Goal: Task Accomplishment & Management: Complete application form

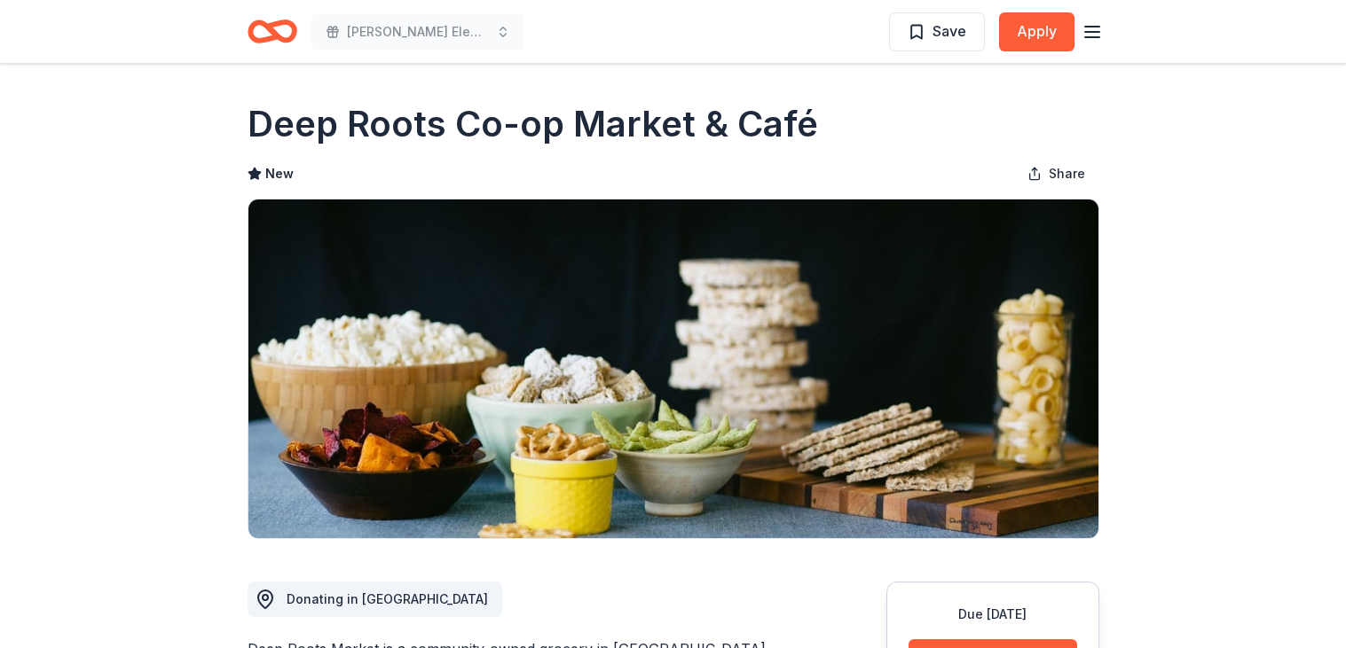
click at [288, 31] on icon "Home" at bounding box center [272, 32] width 50 height 42
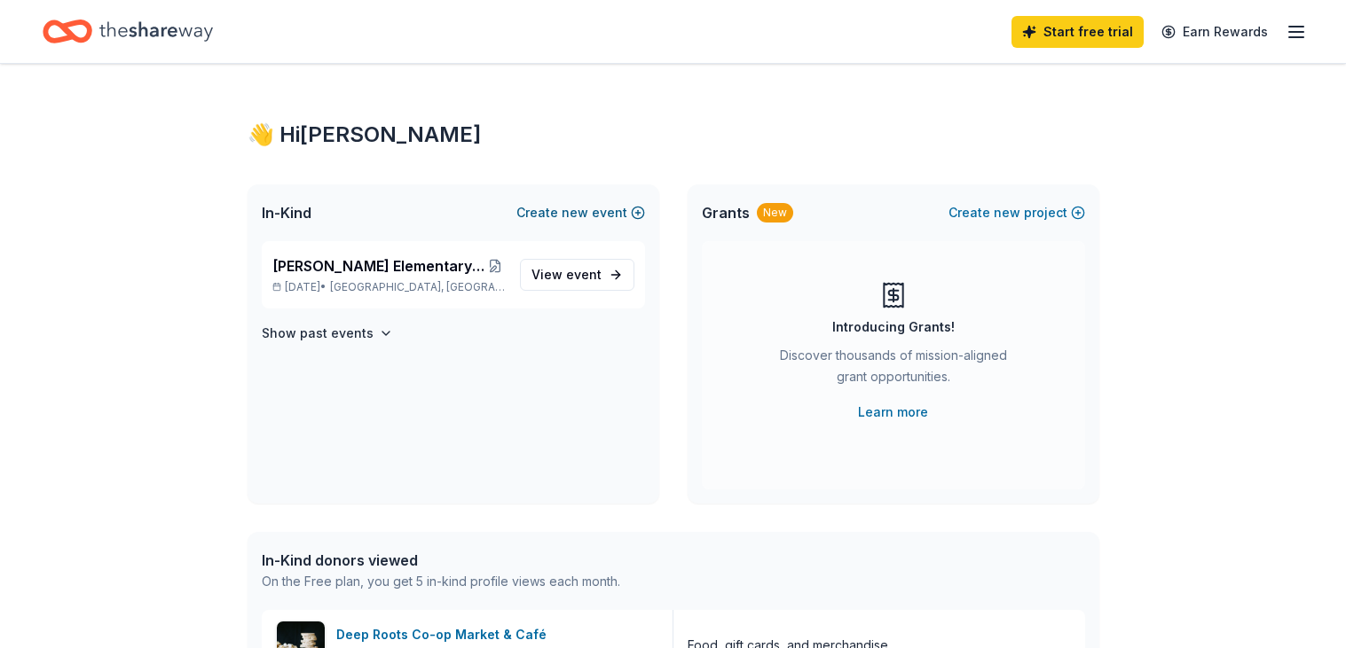
click at [563, 206] on button "Create new event" at bounding box center [580, 212] width 129 height 21
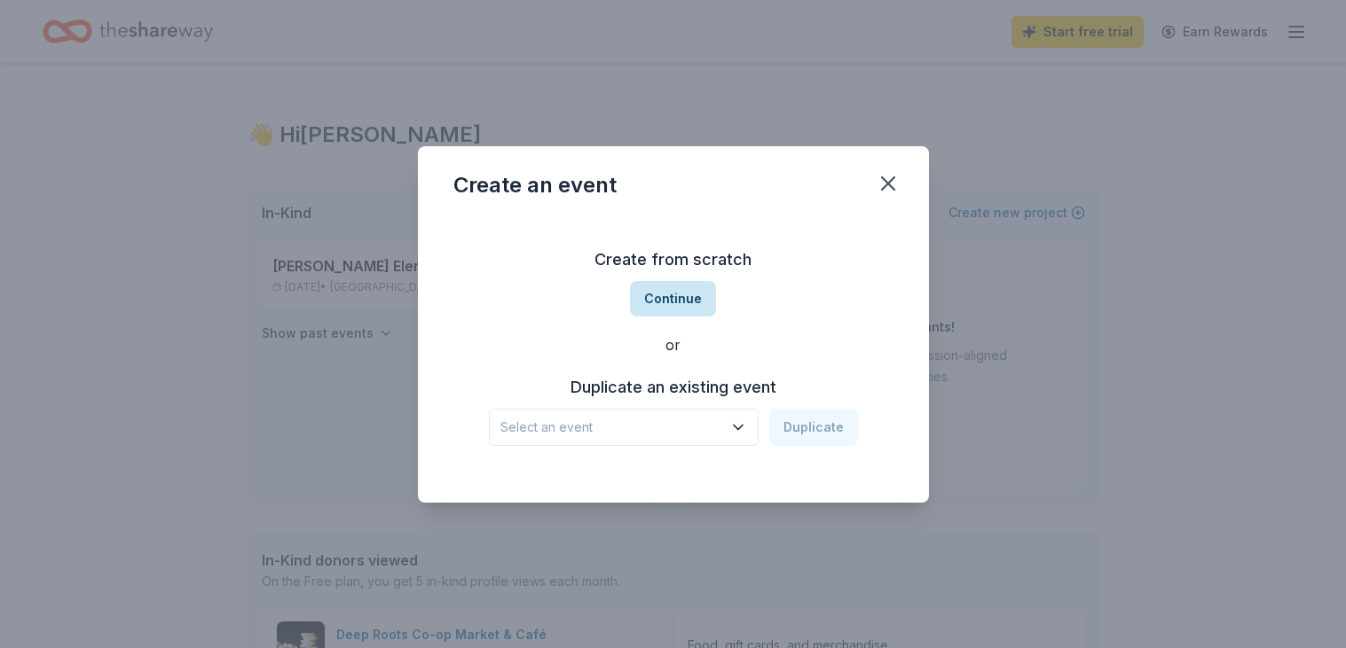
click at [692, 294] on button "Continue" at bounding box center [673, 298] width 86 height 35
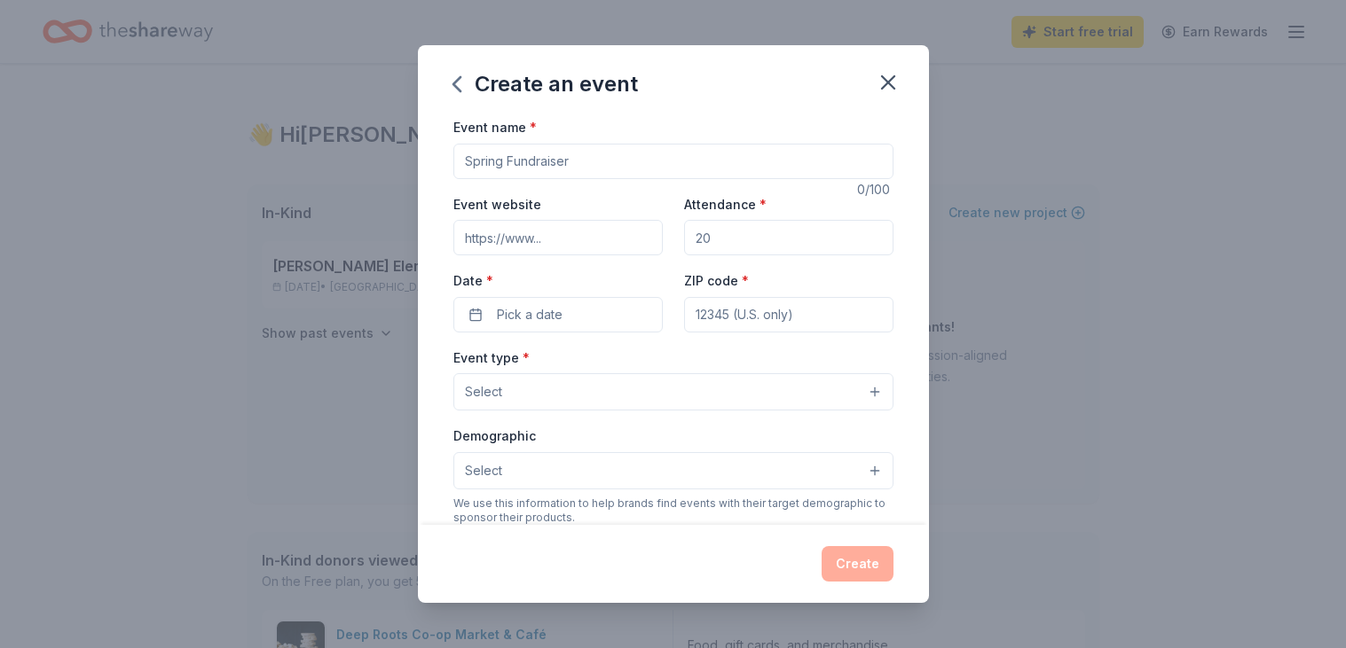
click at [616, 155] on input "Event name *" at bounding box center [673, 161] width 440 height 35
click at [496, 155] on input "2025 Online Auction and Fun Run" at bounding box center [673, 161] width 440 height 35
type input "2025 [PERSON_NAME] Elementary Online Auction and Fun Run"
click at [508, 232] on input "Event website" at bounding box center [557, 237] width 209 height 35
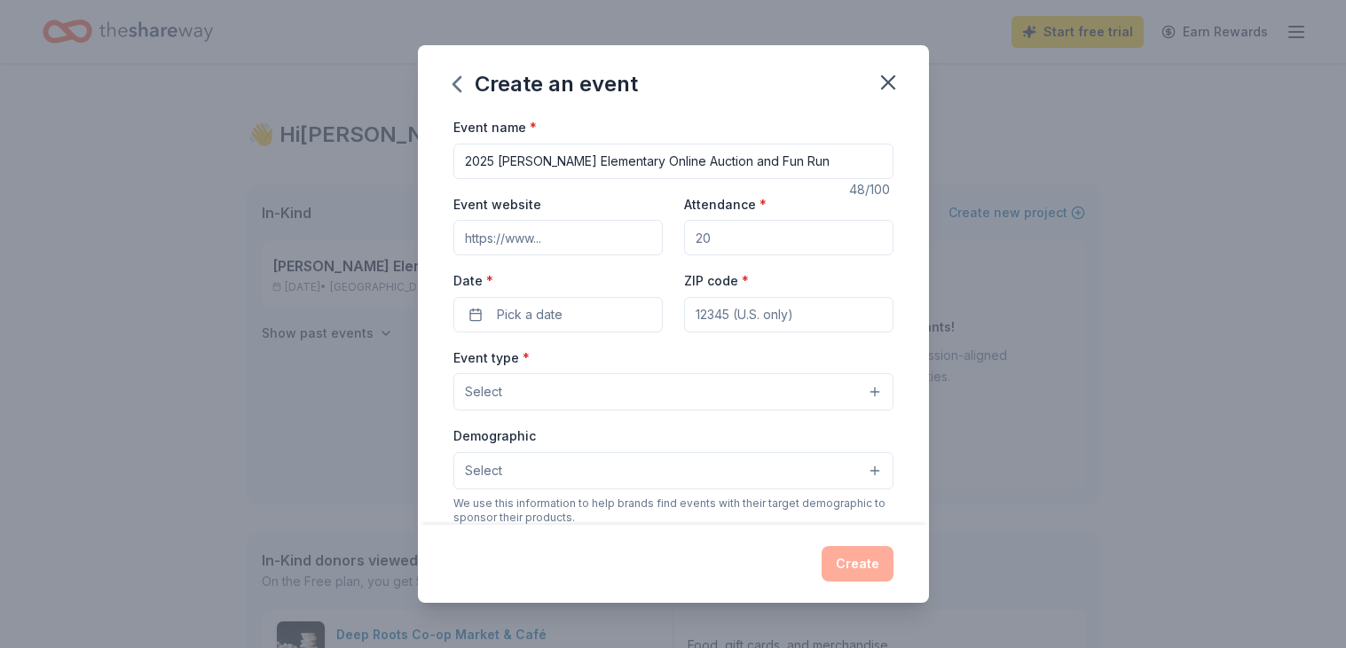
type input "[URL][DOMAIN_NAME]"
click at [765, 215] on div "Attendance *" at bounding box center [788, 224] width 209 height 63
click at [758, 226] on input "Attendance *" at bounding box center [788, 237] width 209 height 35
type input "350"
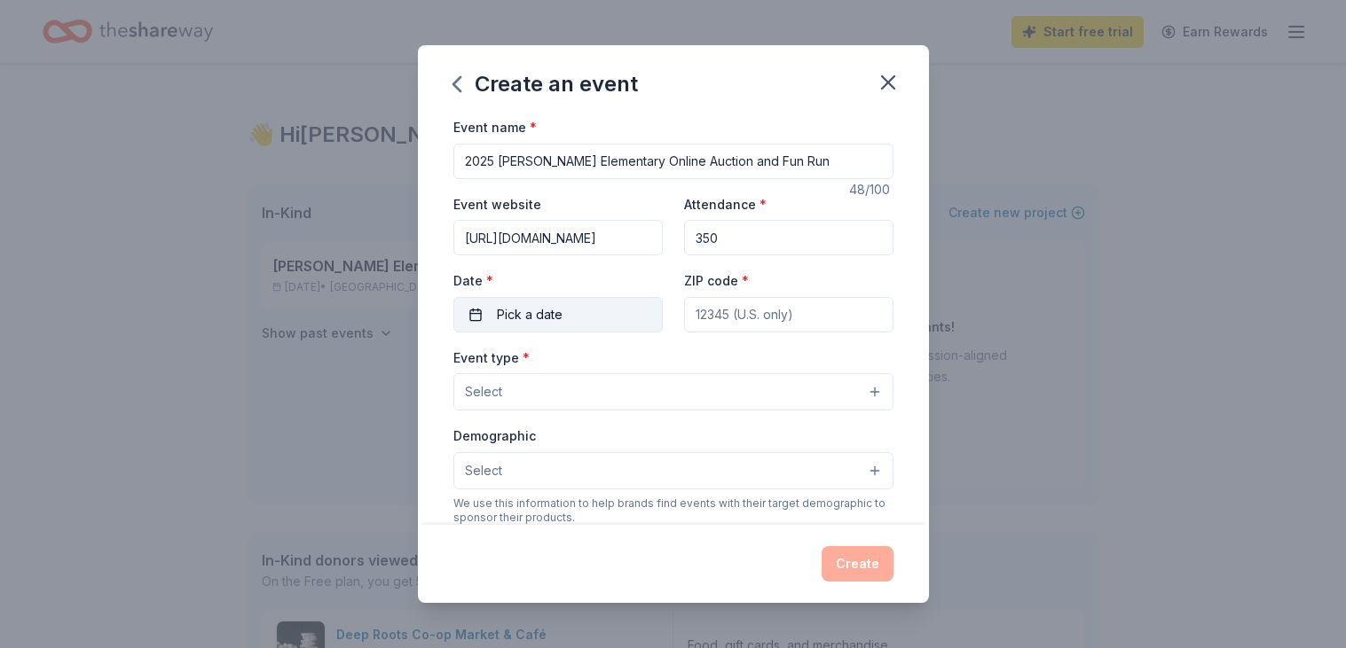
click at [544, 302] on button "Pick a date" at bounding box center [557, 314] width 209 height 35
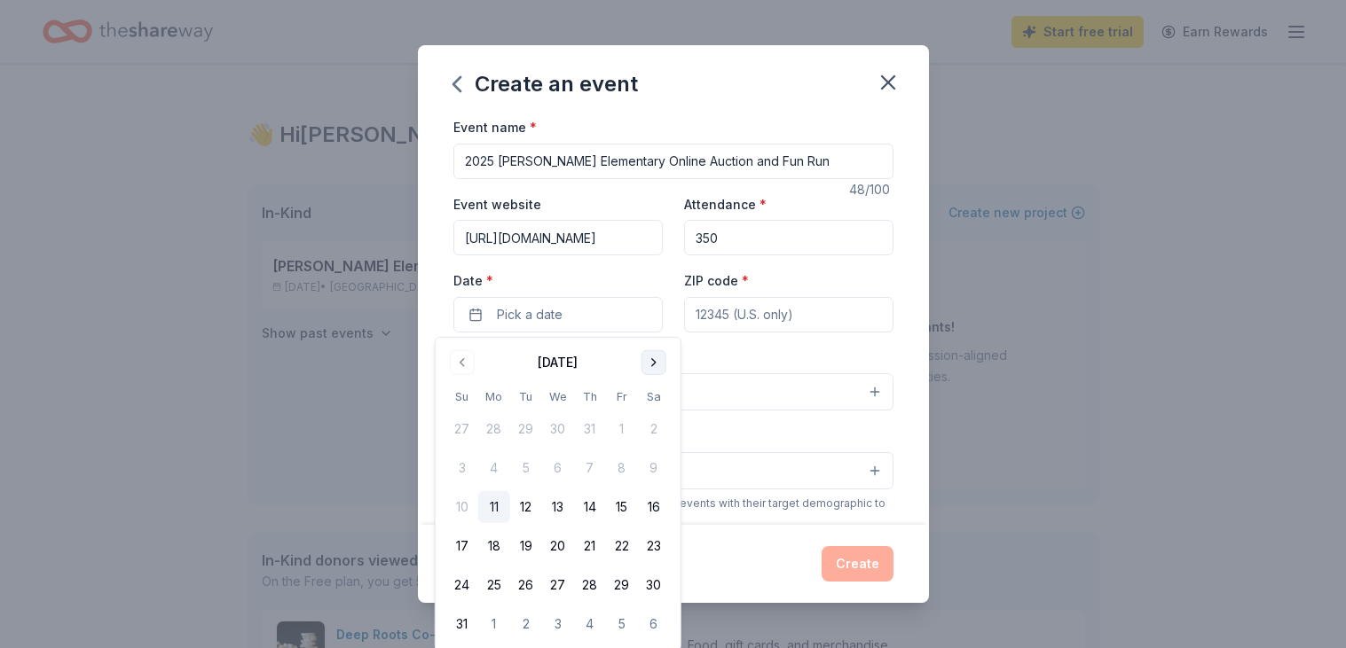
click at [652, 358] on button "Go to next month" at bounding box center [653, 362] width 25 height 25
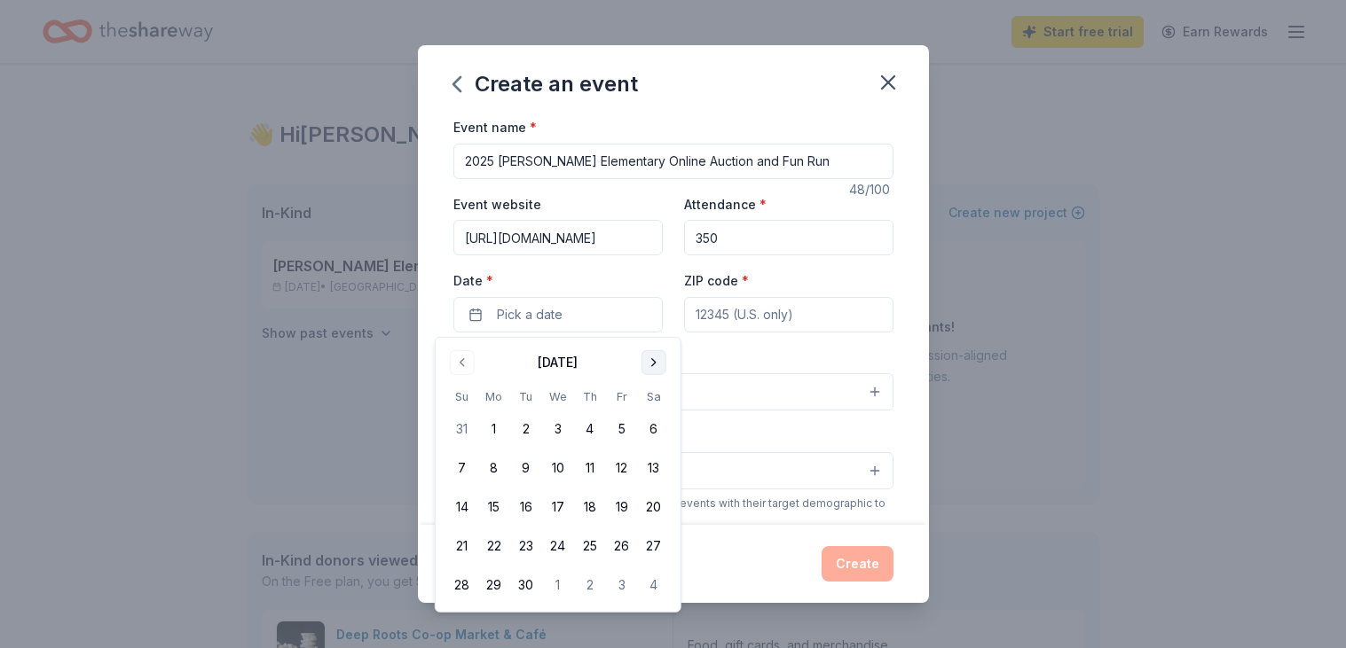
click at [652, 358] on button "Go to next month" at bounding box center [653, 362] width 25 height 25
click at [586, 426] on button "2" at bounding box center [590, 429] width 32 height 32
click at [725, 321] on input "ZIP code *" at bounding box center [788, 314] width 209 height 35
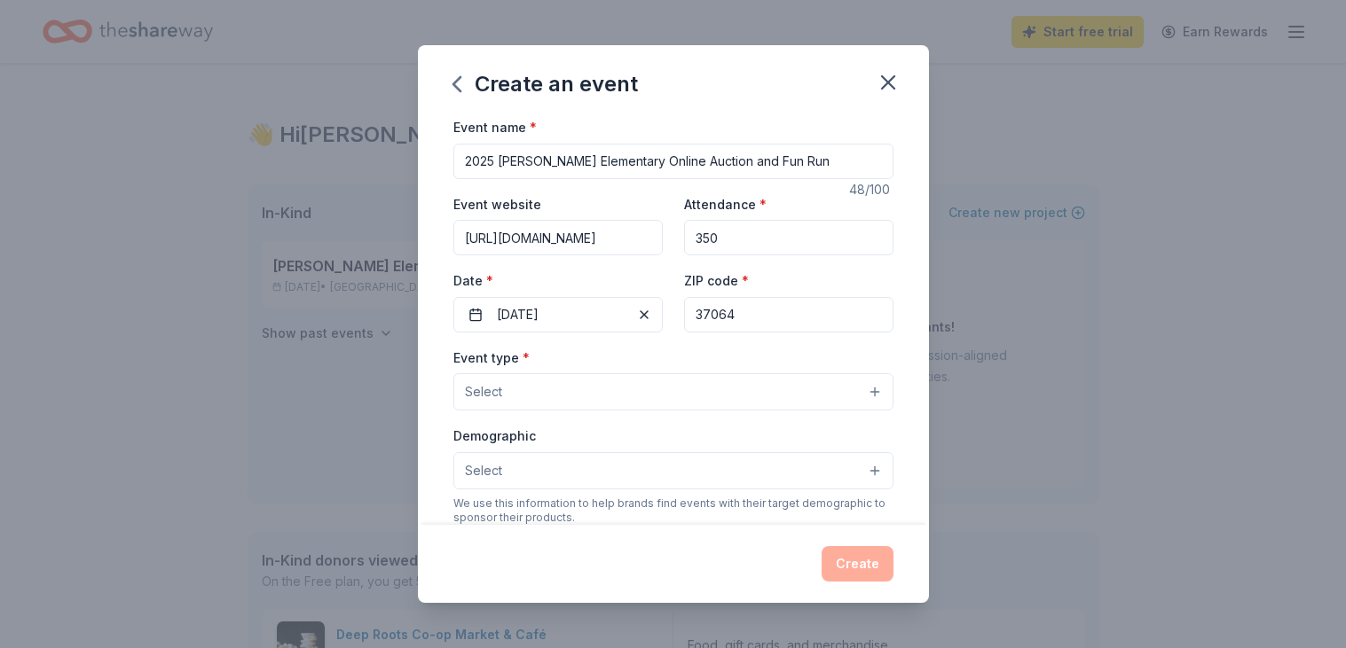
type input "37064"
click at [569, 381] on button "Select" at bounding box center [673, 391] width 440 height 37
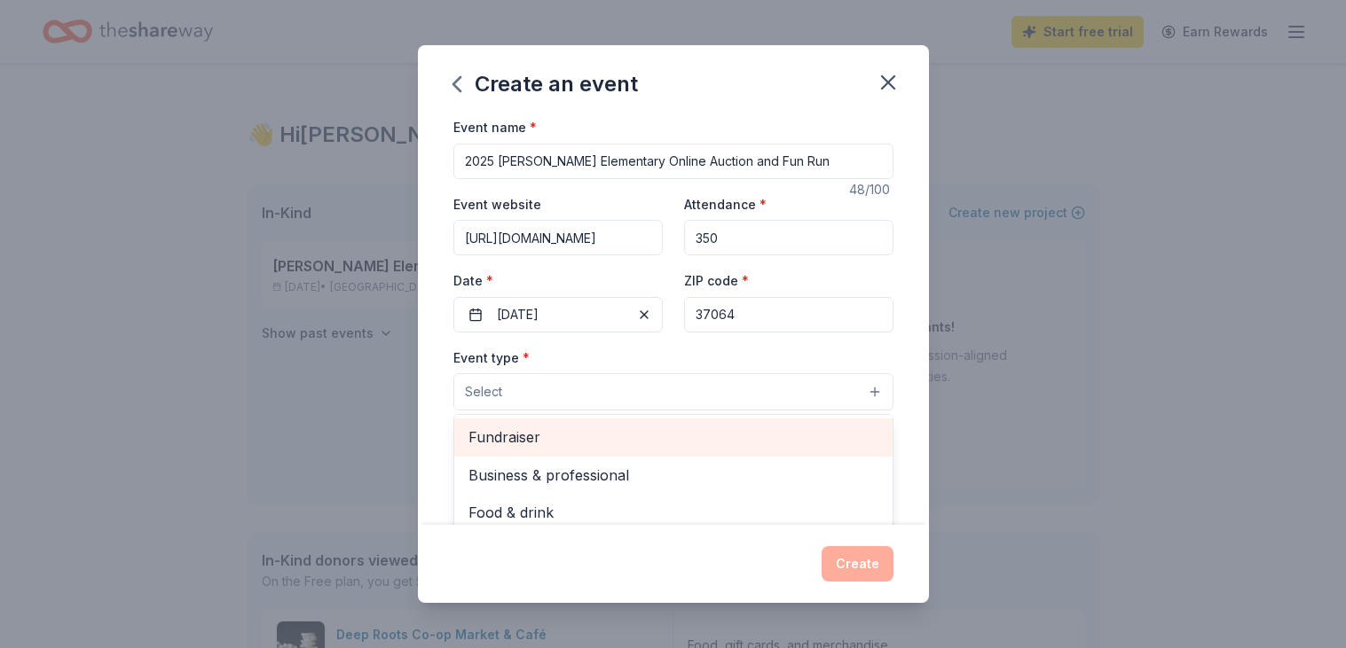
click at [601, 438] on span "Fundraiser" at bounding box center [673, 437] width 410 height 23
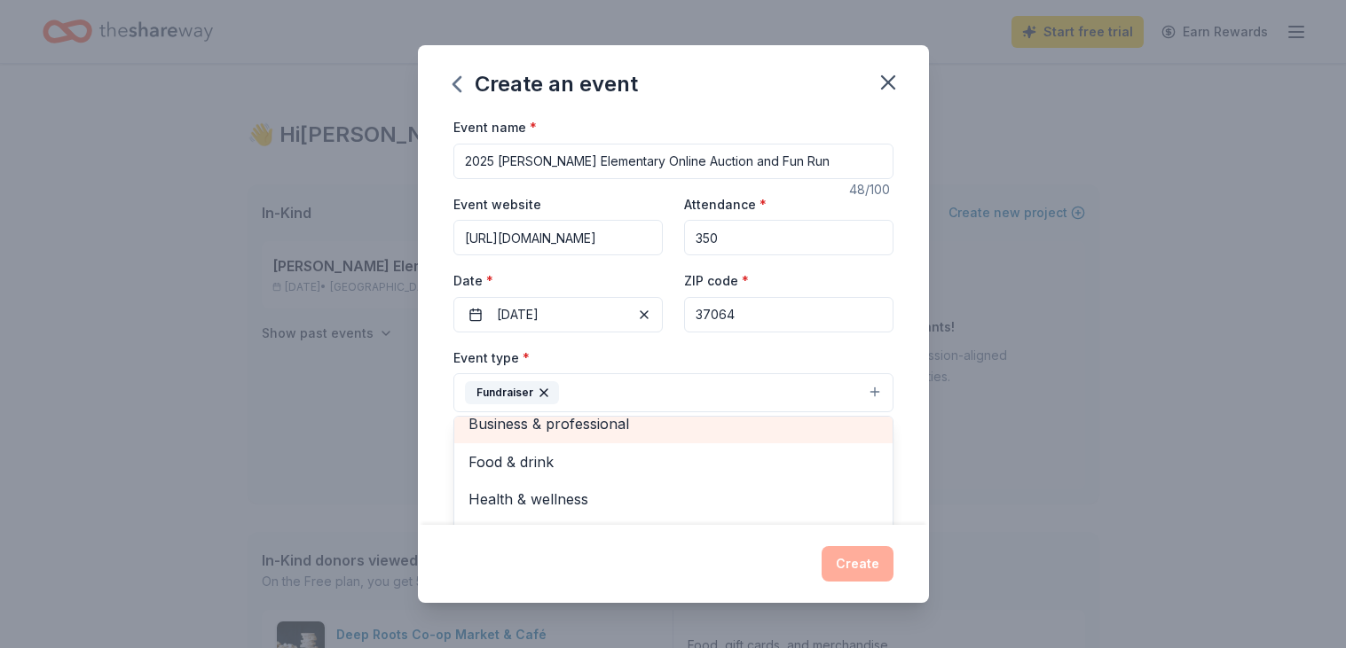
scroll to position [12, 0]
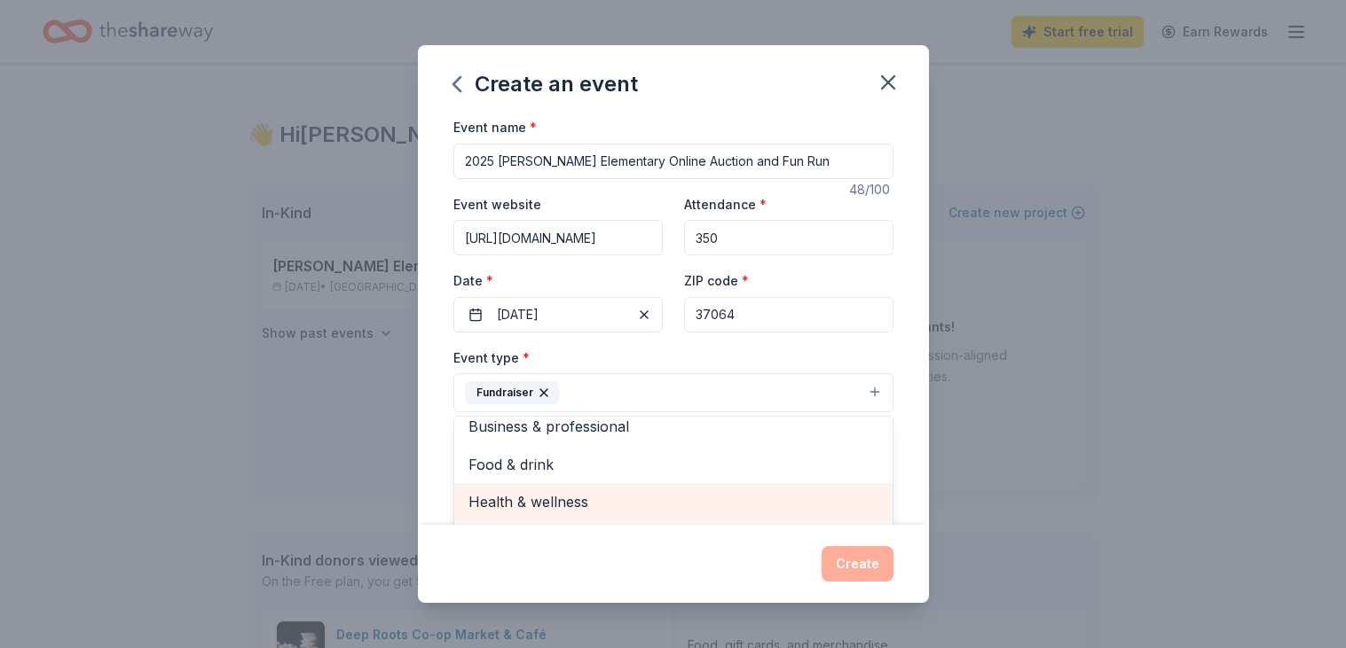
click at [649, 516] on div "Health & wellness" at bounding box center [673, 501] width 438 height 37
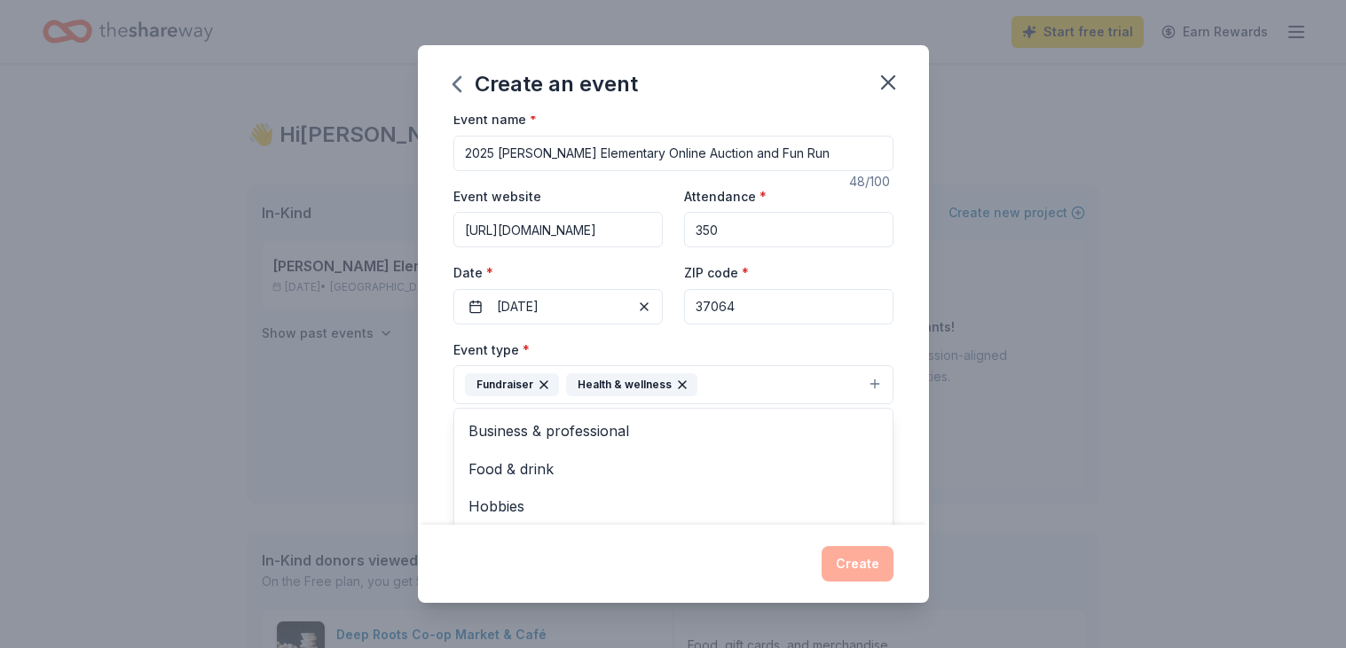
click at [517, 554] on div "Create an event Event name * 2025 Moore Elementary Online Auction and Fun Run 4…" at bounding box center [673, 324] width 511 height 558
click at [552, 454] on button "Select" at bounding box center [673, 464] width 440 height 37
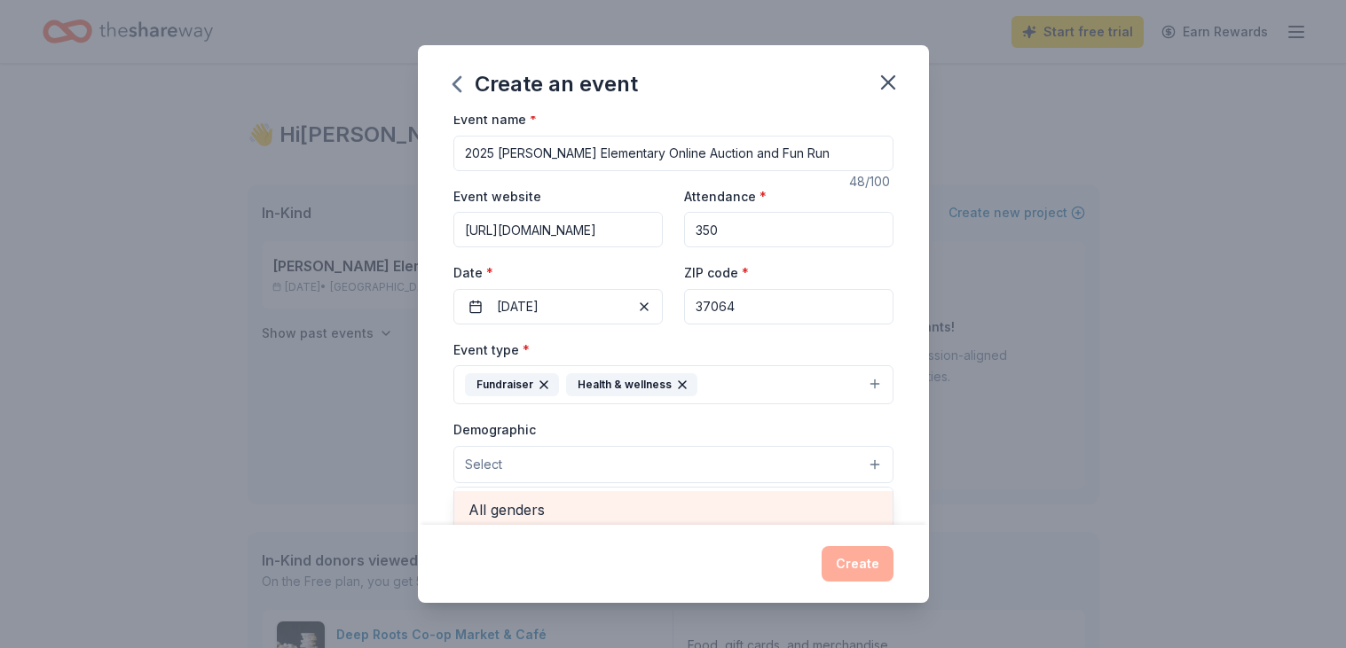
click at [563, 505] on span "All genders" at bounding box center [673, 509] width 410 height 23
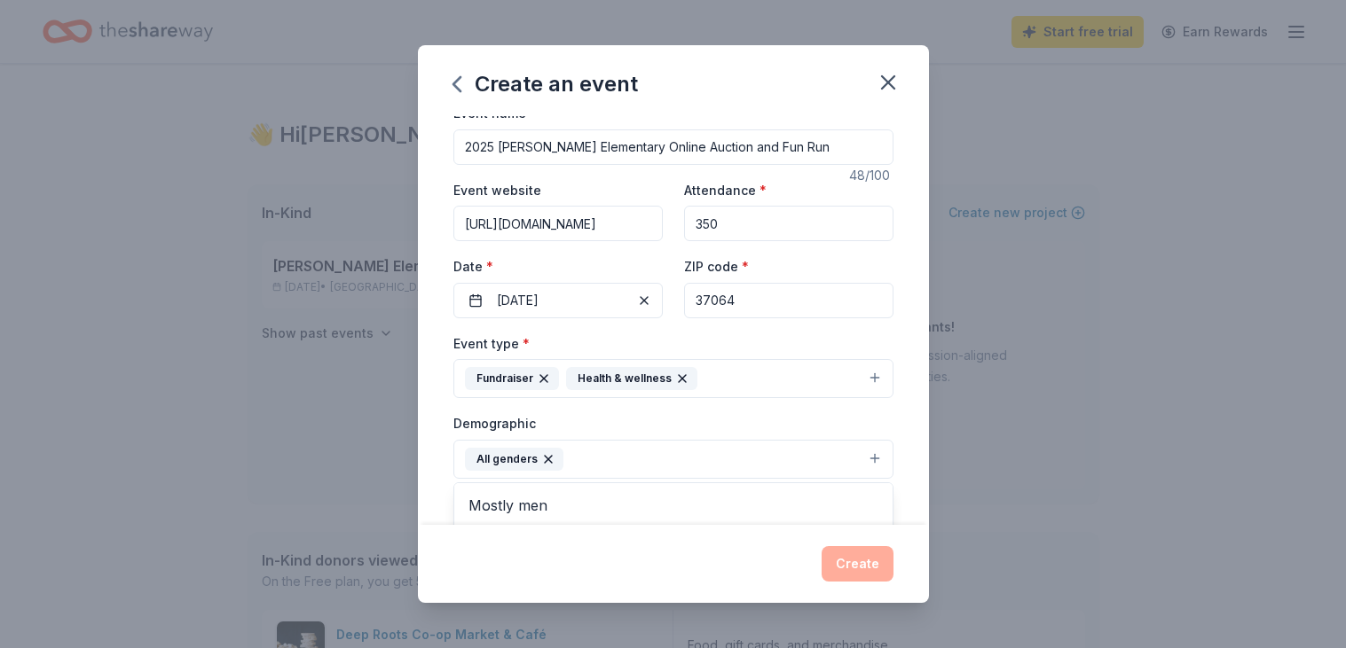
click at [436, 399] on div "Event name * 2025 Moore Elementary Online Auction and Fun Run 48 /100 Event web…" at bounding box center [673, 320] width 511 height 409
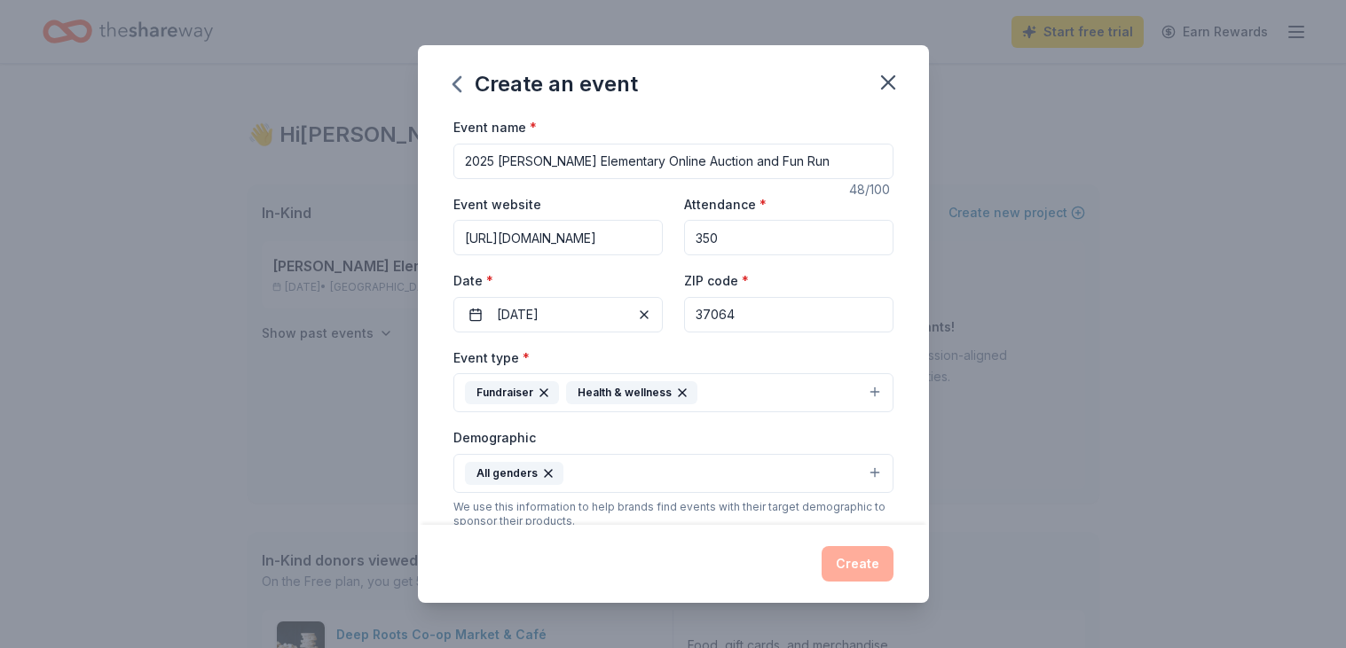
click at [794, 145] on input "2025 [PERSON_NAME] Elementary Online Auction and Fun Run" at bounding box center [673, 161] width 440 height 35
click at [719, 361] on div "Event type * Fundraiser Health & wellness" at bounding box center [673, 380] width 440 height 67
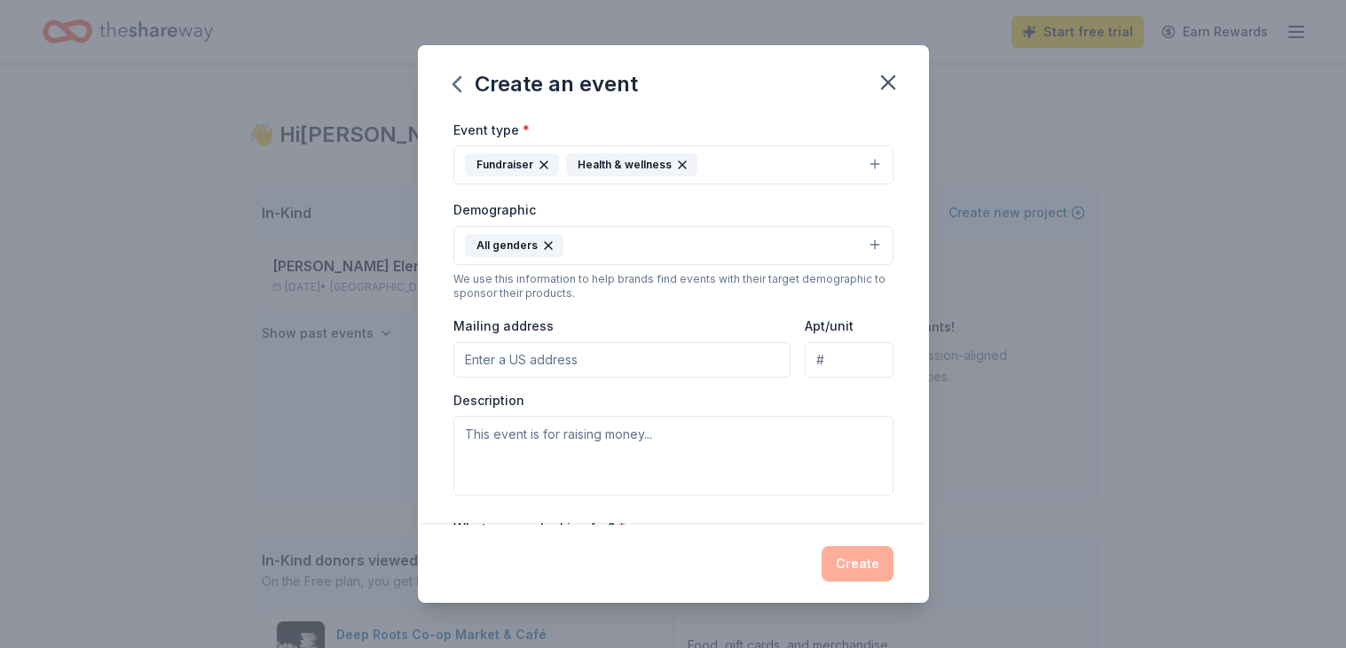
scroll to position [233, 0]
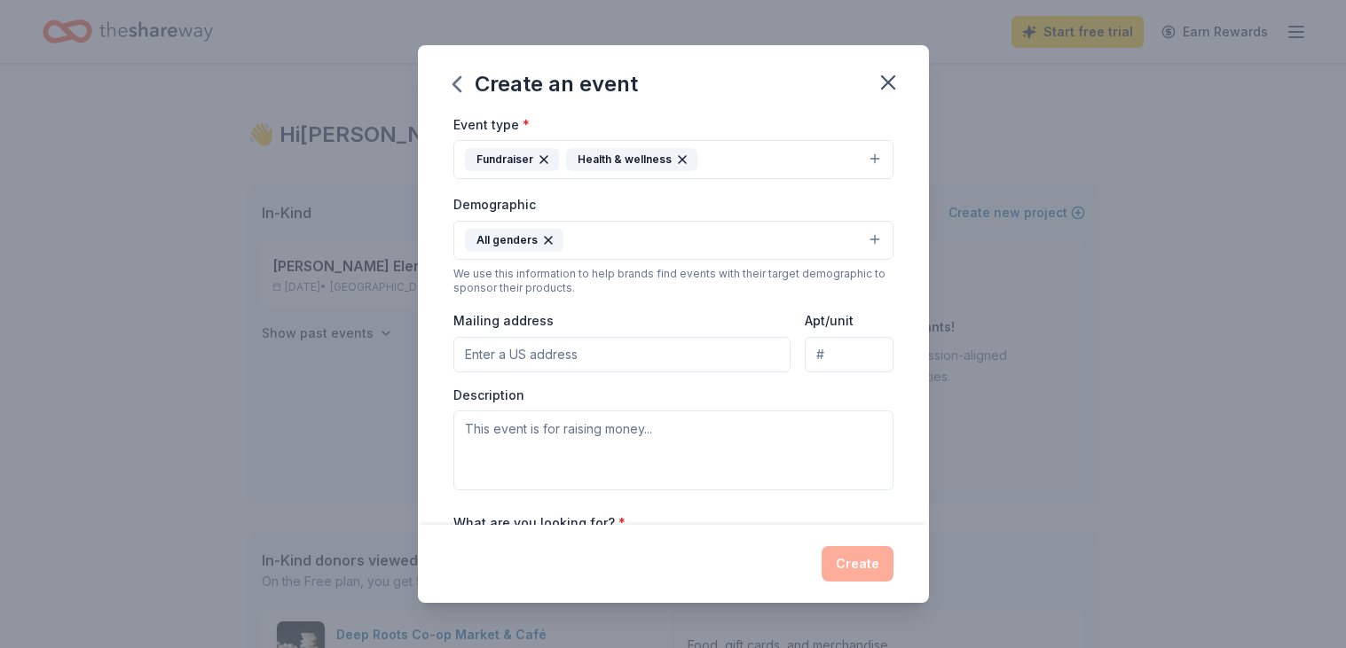
click at [632, 349] on input "Mailing address" at bounding box center [622, 354] width 338 height 35
type input "1061 Lewisburg Pike"
click at [703, 451] on textarea at bounding box center [673, 451] width 440 height 80
paste textarea "Each year at Moore Elementary, a public school near downtown Franklin, our Fall…"
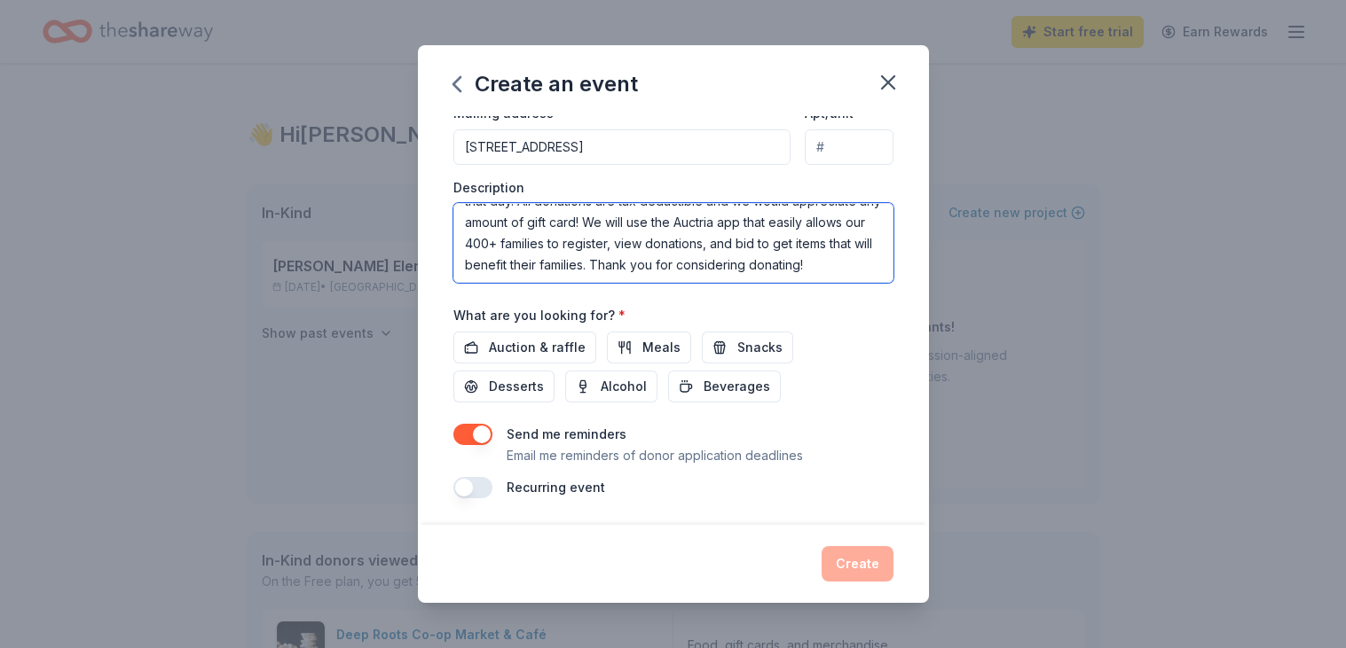
scroll to position [444, 0]
type textarea "Each year at Moore Elementary, a public school near downtown Franklin, our Fall…"
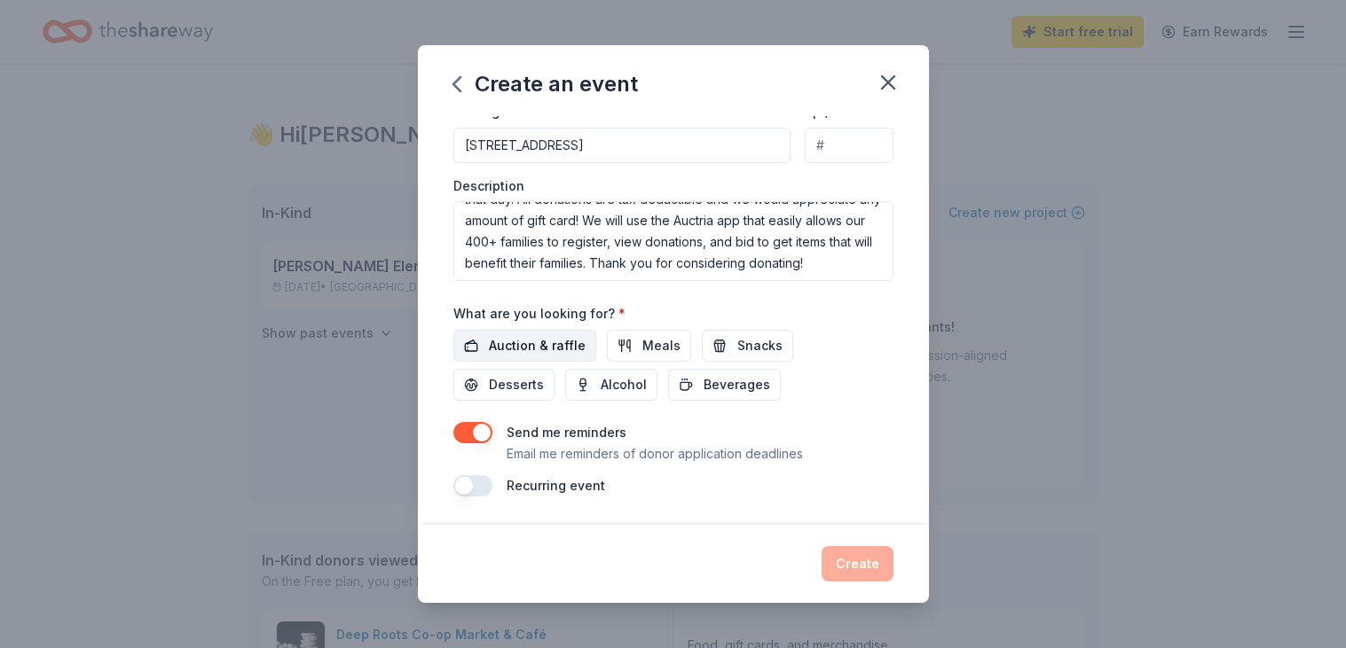
click at [522, 340] on span "Auction & raffle" at bounding box center [537, 345] width 97 height 21
click at [853, 558] on button "Create" at bounding box center [857, 563] width 72 height 35
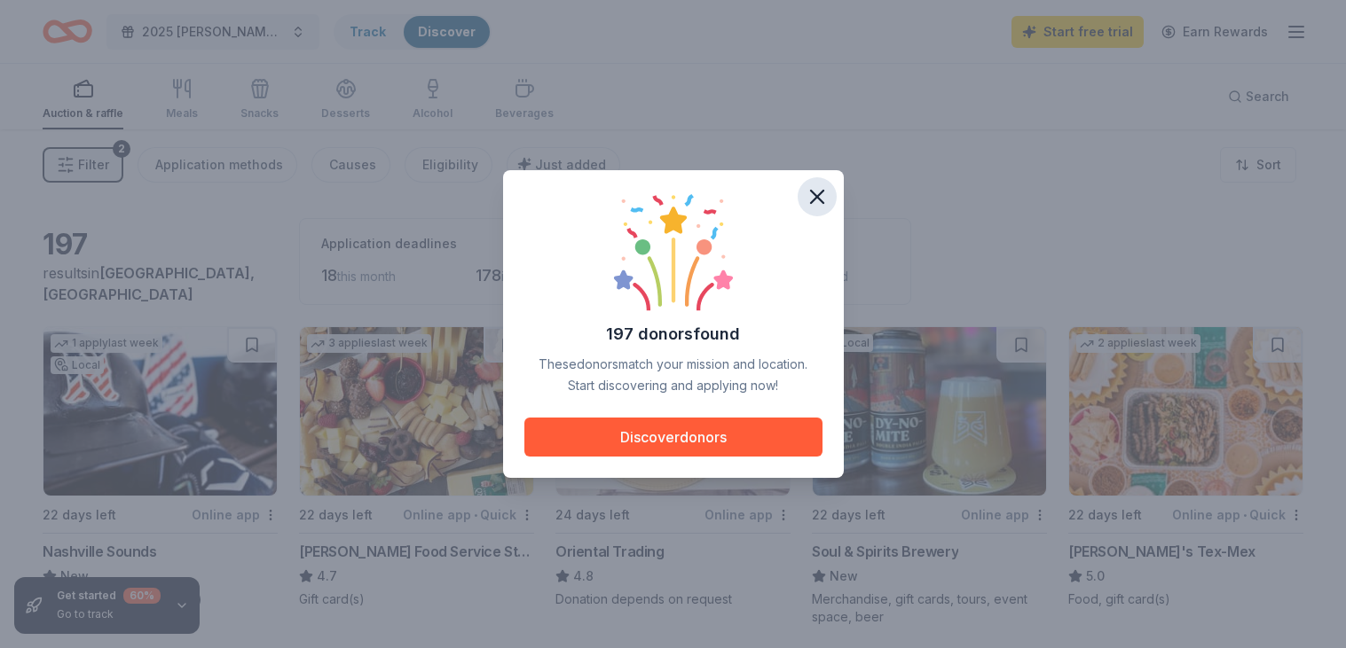
click at [816, 189] on icon "button" at bounding box center [817, 196] width 25 height 25
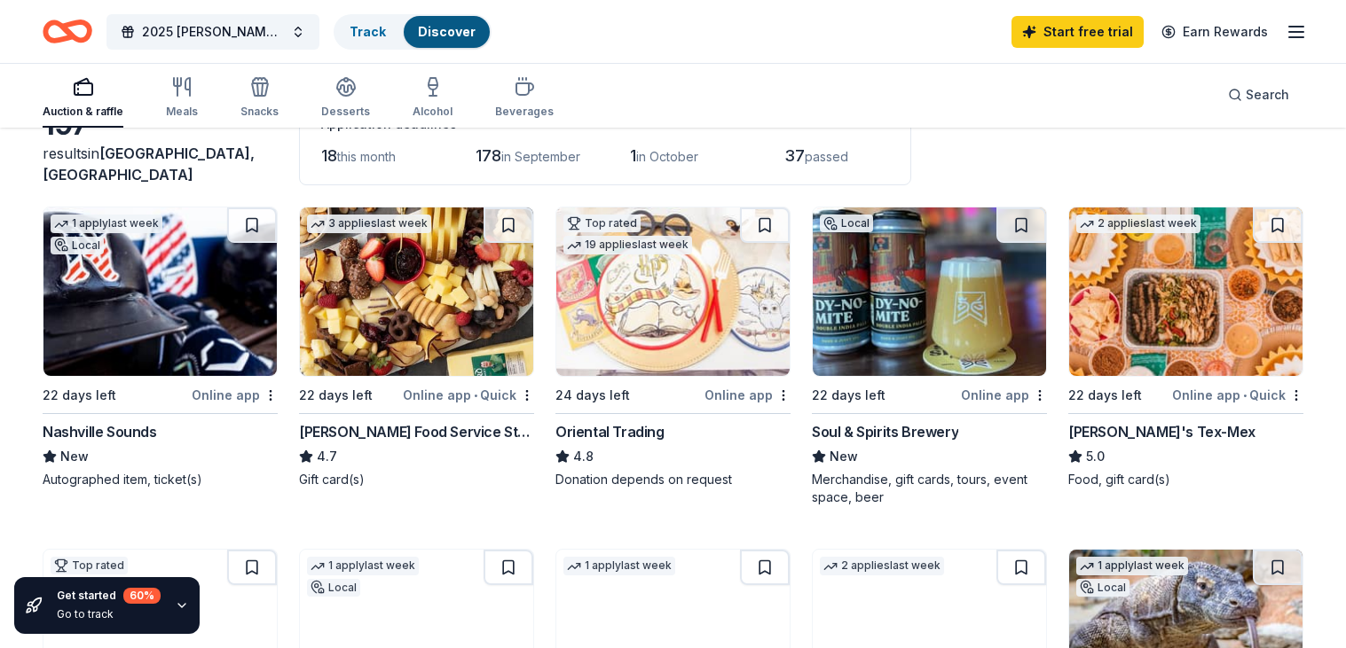
scroll to position [121, 0]
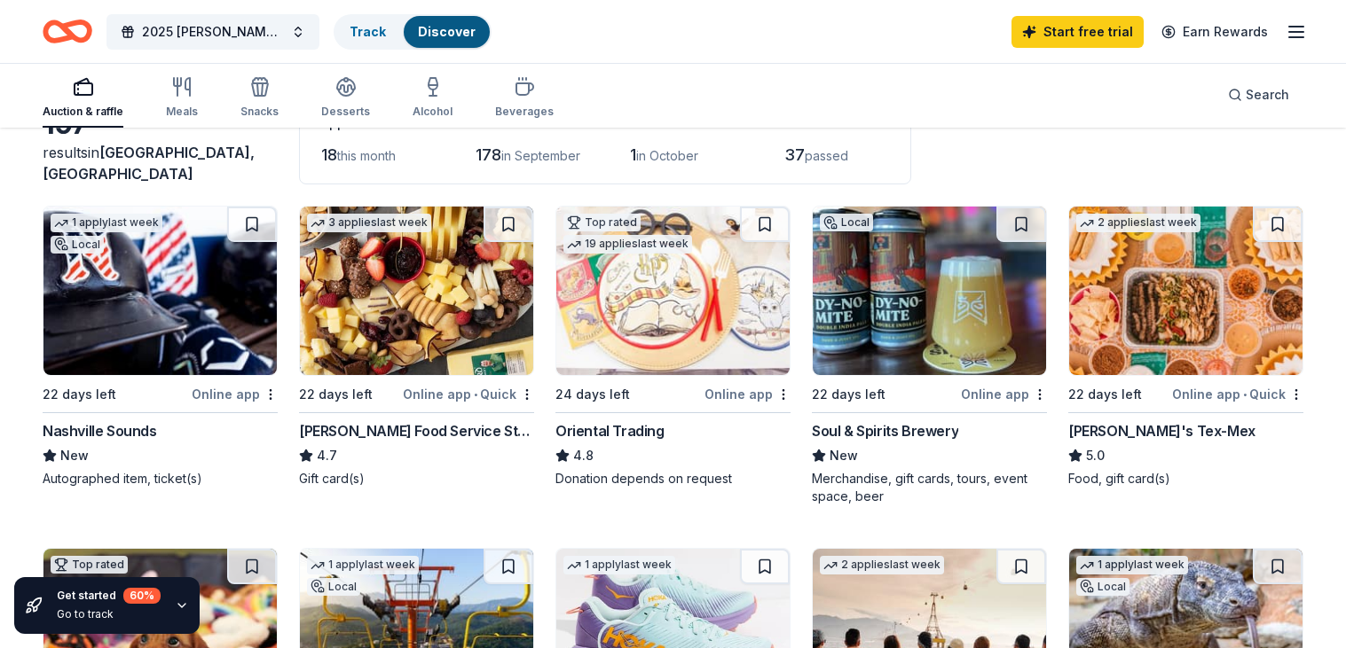
click at [1252, 248] on img at bounding box center [1185, 291] width 233 height 169
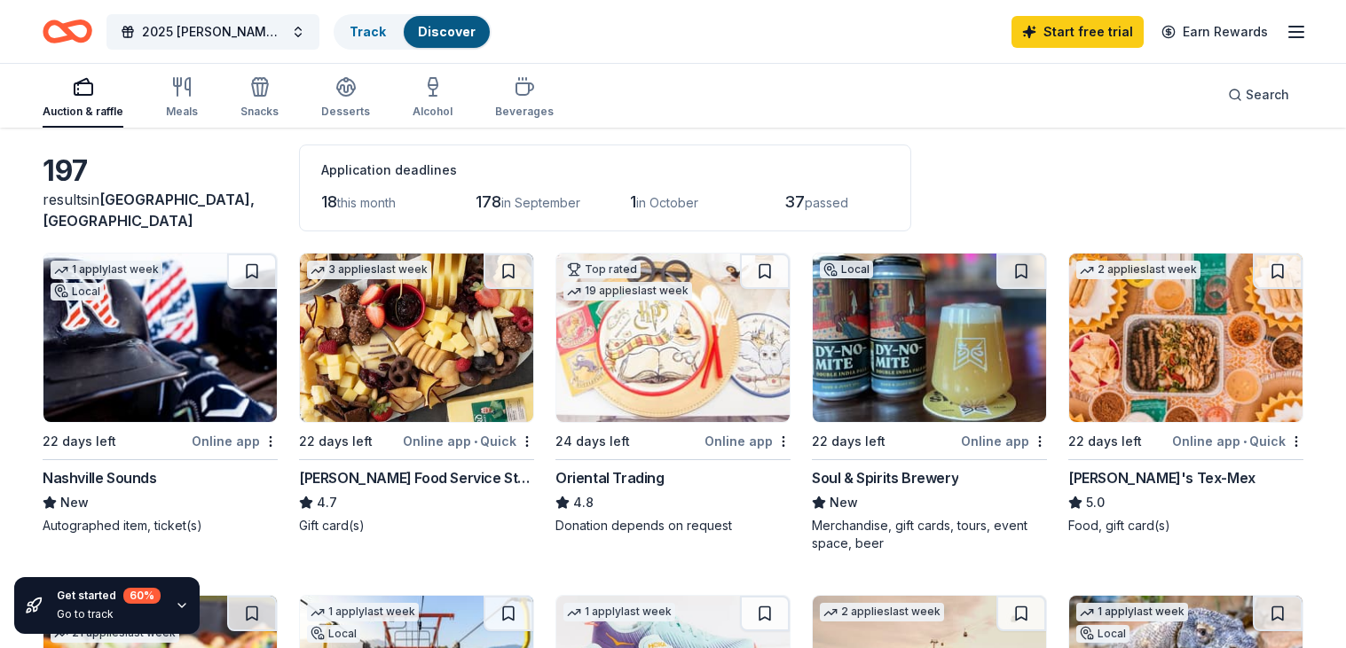
scroll to position [0, 0]
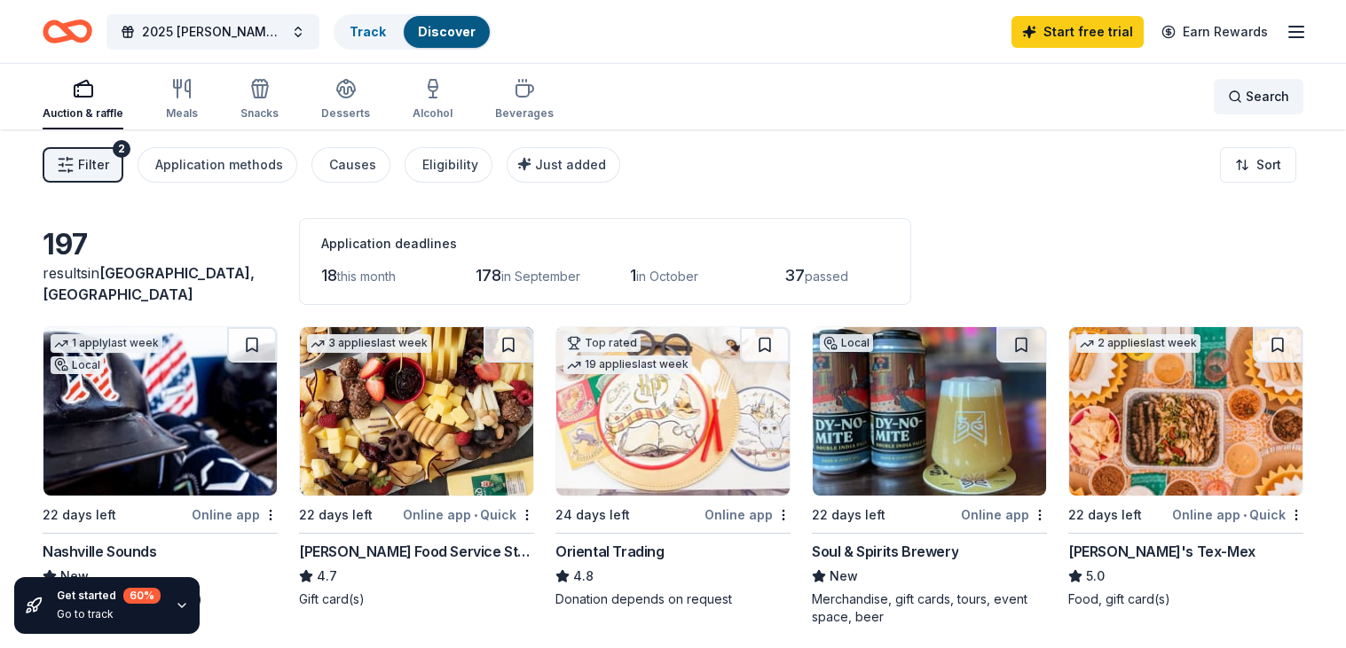
click at [1253, 99] on span "Search" at bounding box center [1266, 96] width 43 height 21
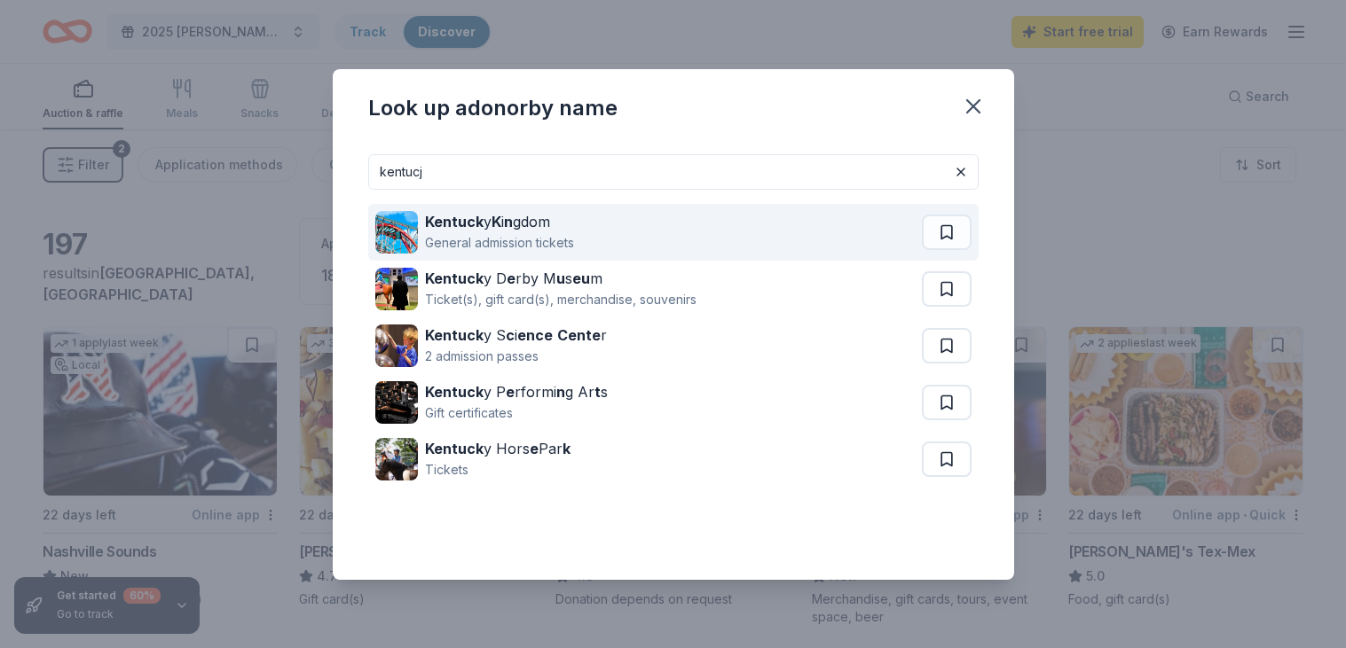
click at [713, 239] on div "Kentuck y K i n gdom General admission tickets" at bounding box center [648, 232] width 546 height 57
click at [736, 234] on div "Kentuck y K i n gdom General admission tickets" at bounding box center [648, 232] width 546 height 57
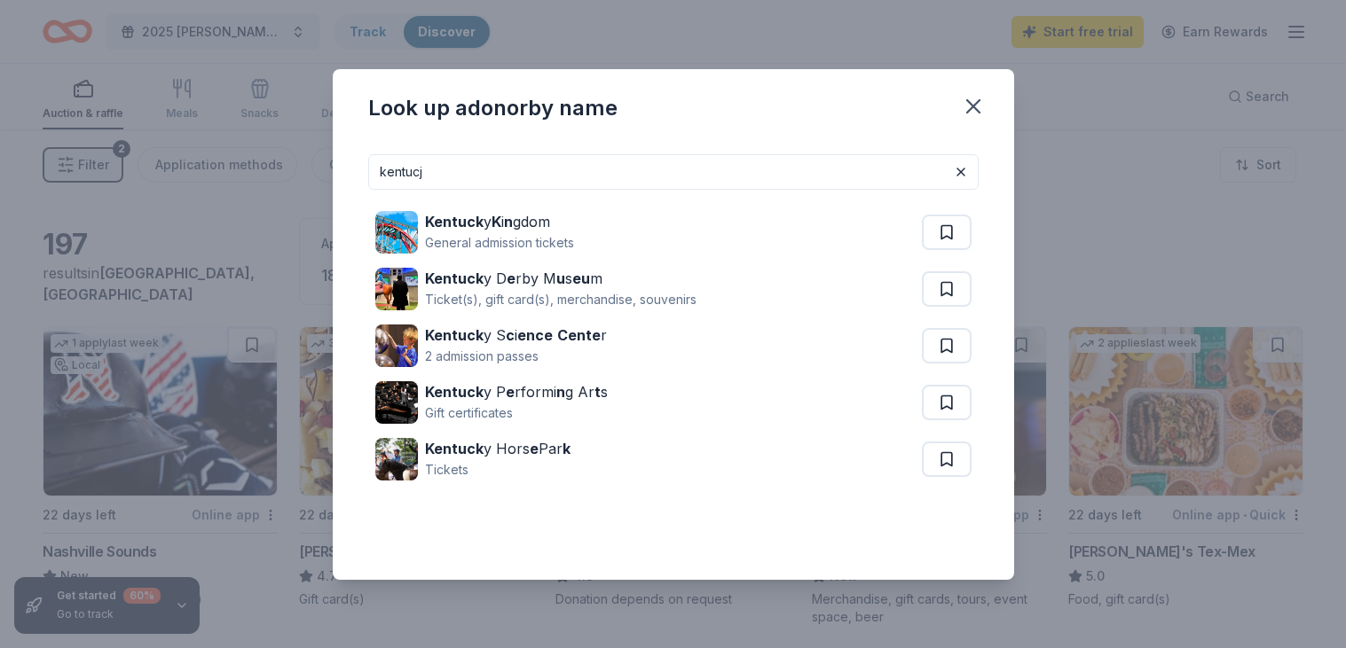
click at [393, 177] on input "kentucj" at bounding box center [673, 171] width 610 height 35
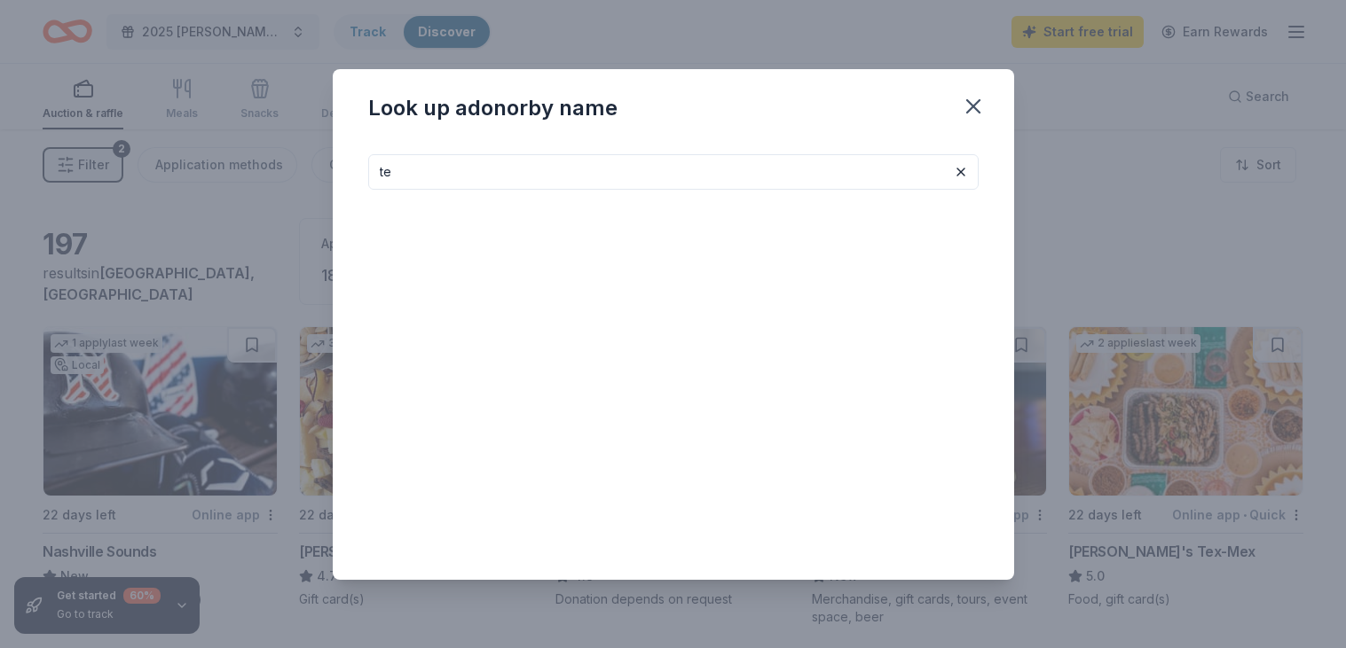
type input "t"
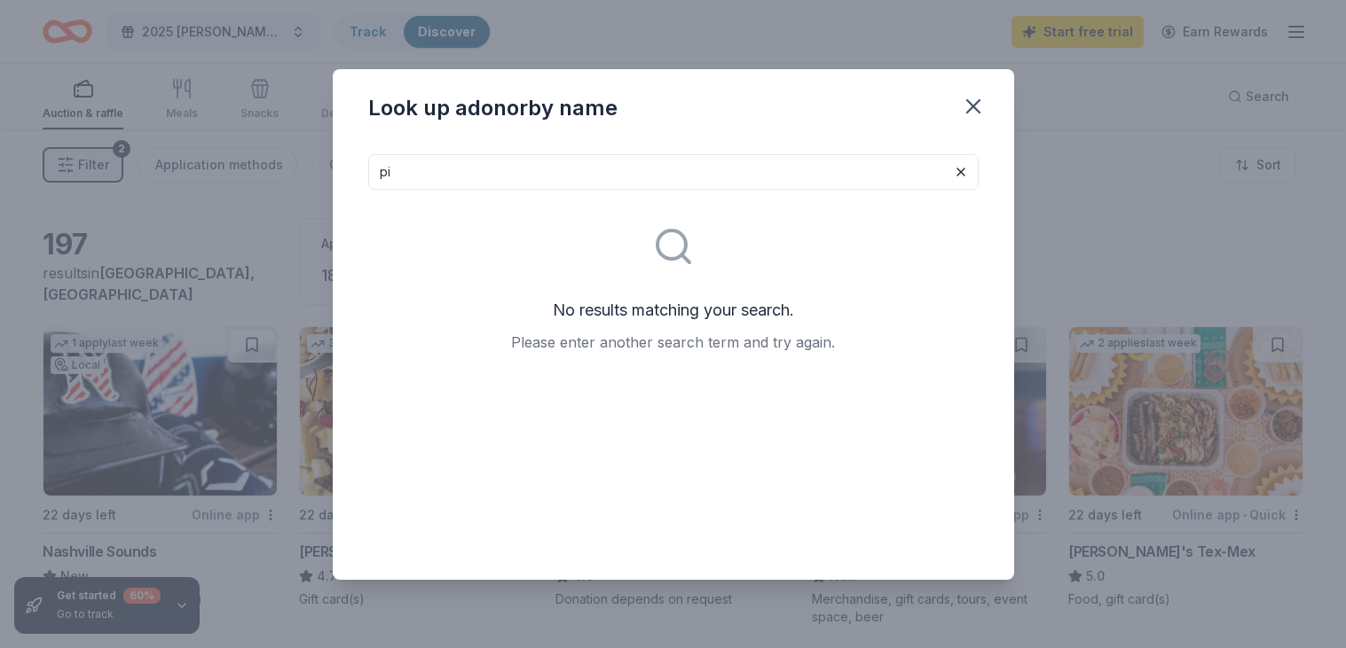
type input "p"
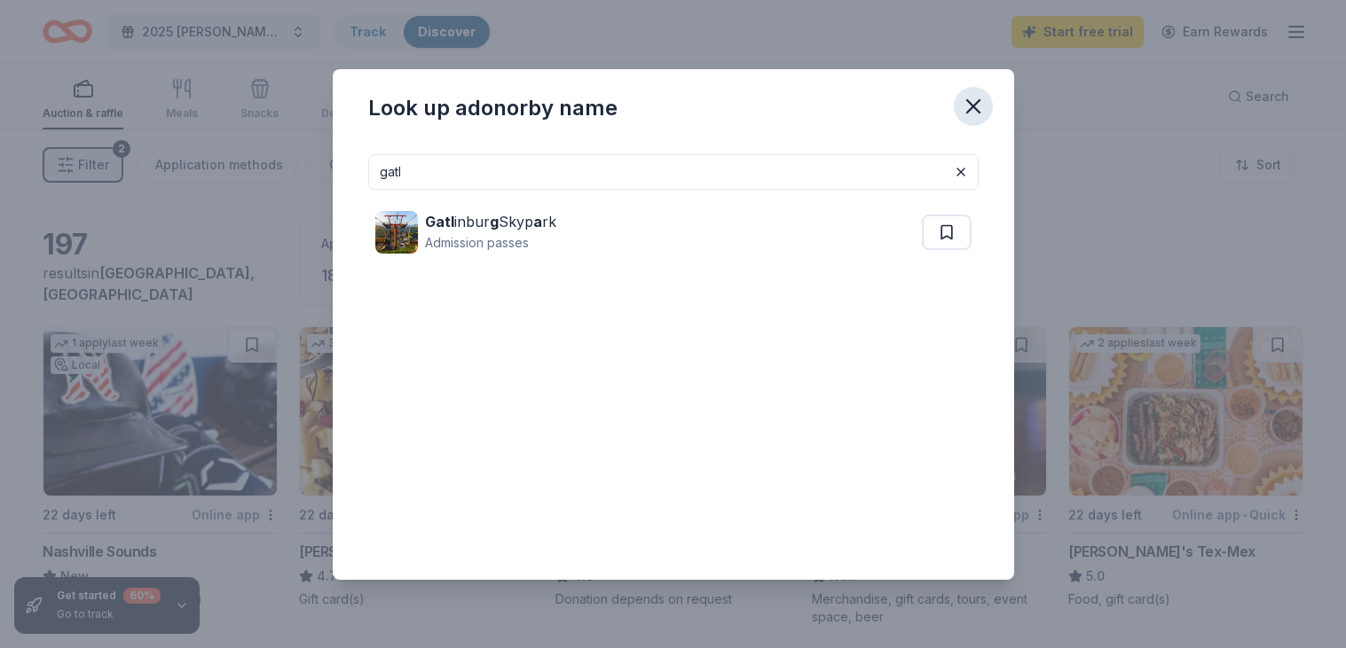
type input "gatl"
click at [964, 106] on icon "button" at bounding box center [973, 106] width 25 height 25
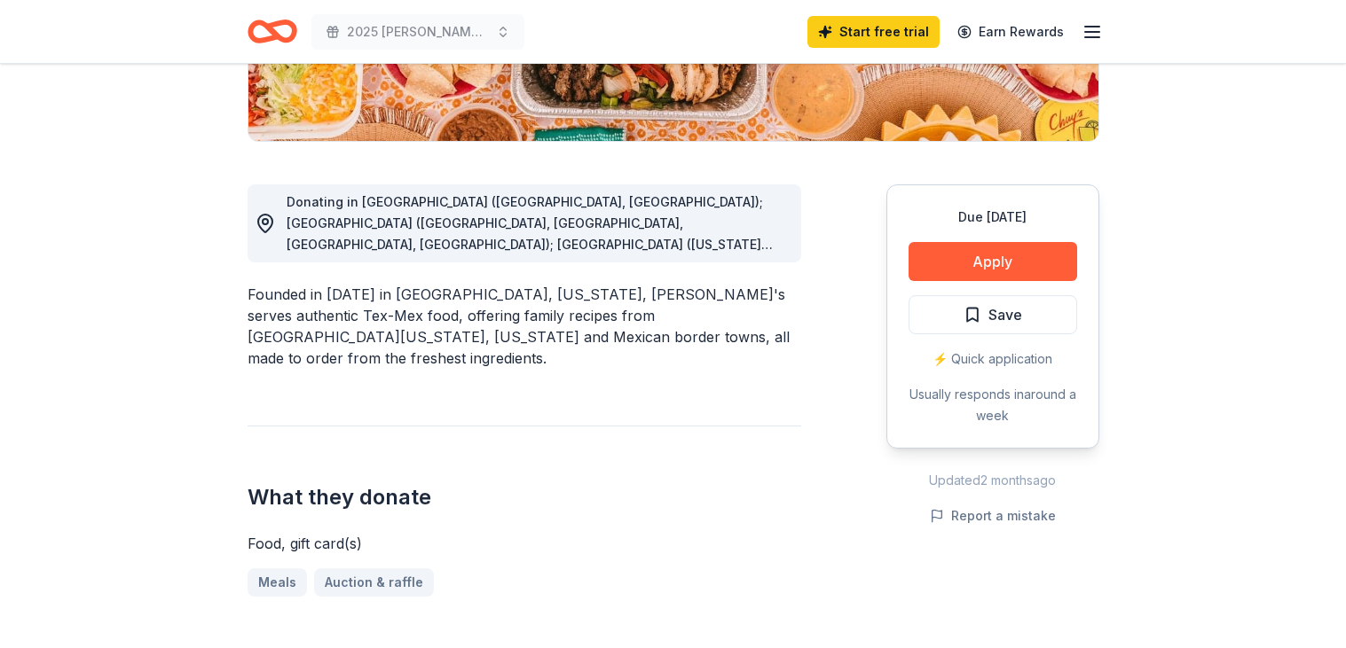
scroll to position [399, 0]
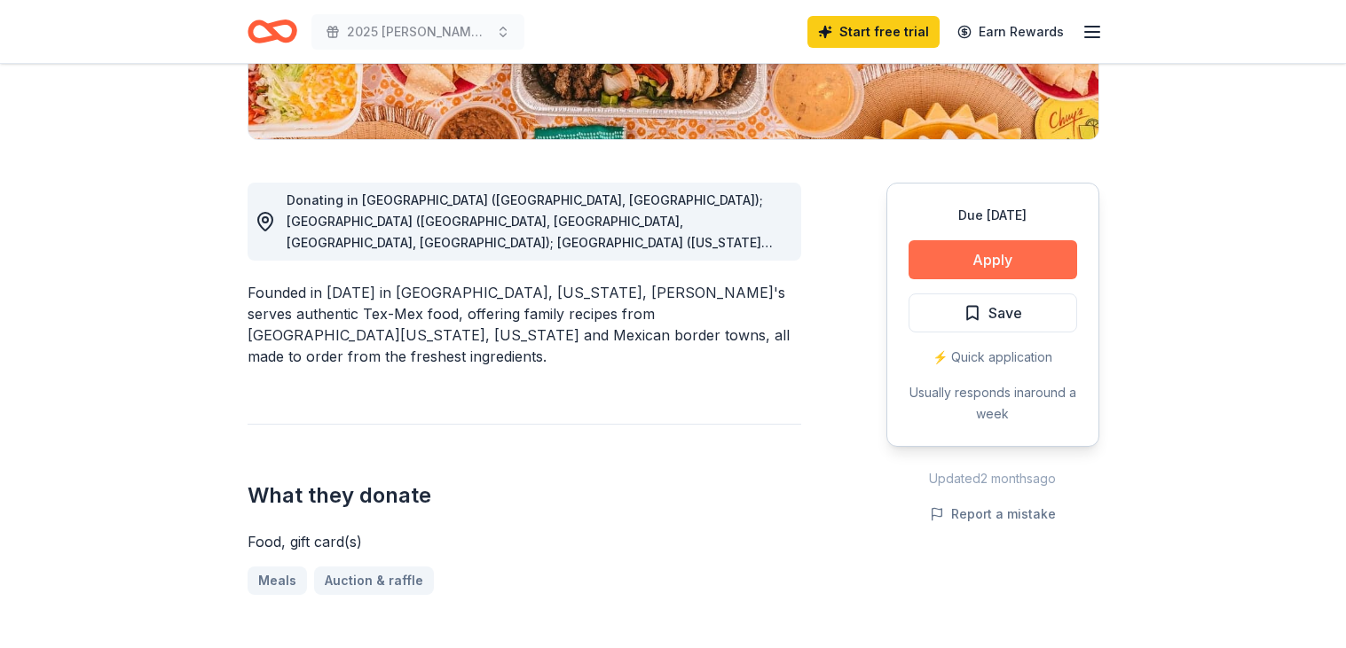
click at [1037, 258] on button "Apply" at bounding box center [992, 259] width 169 height 39
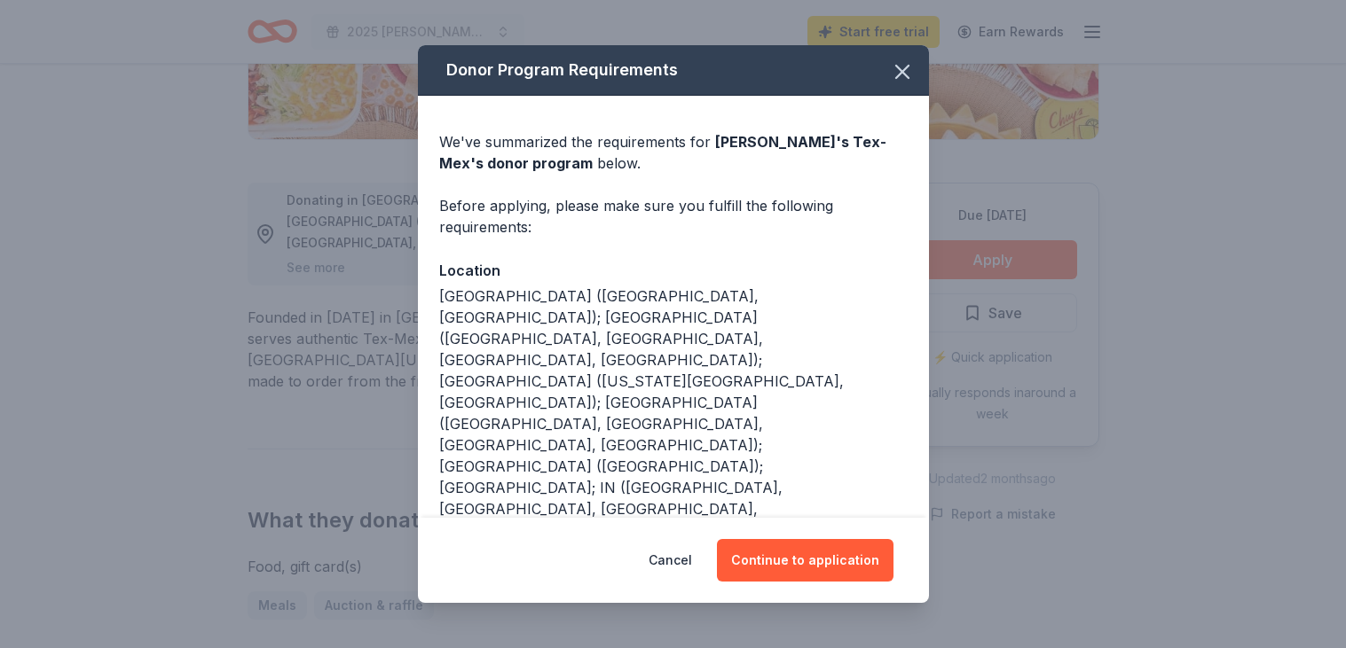
scroll to position [52, 0]
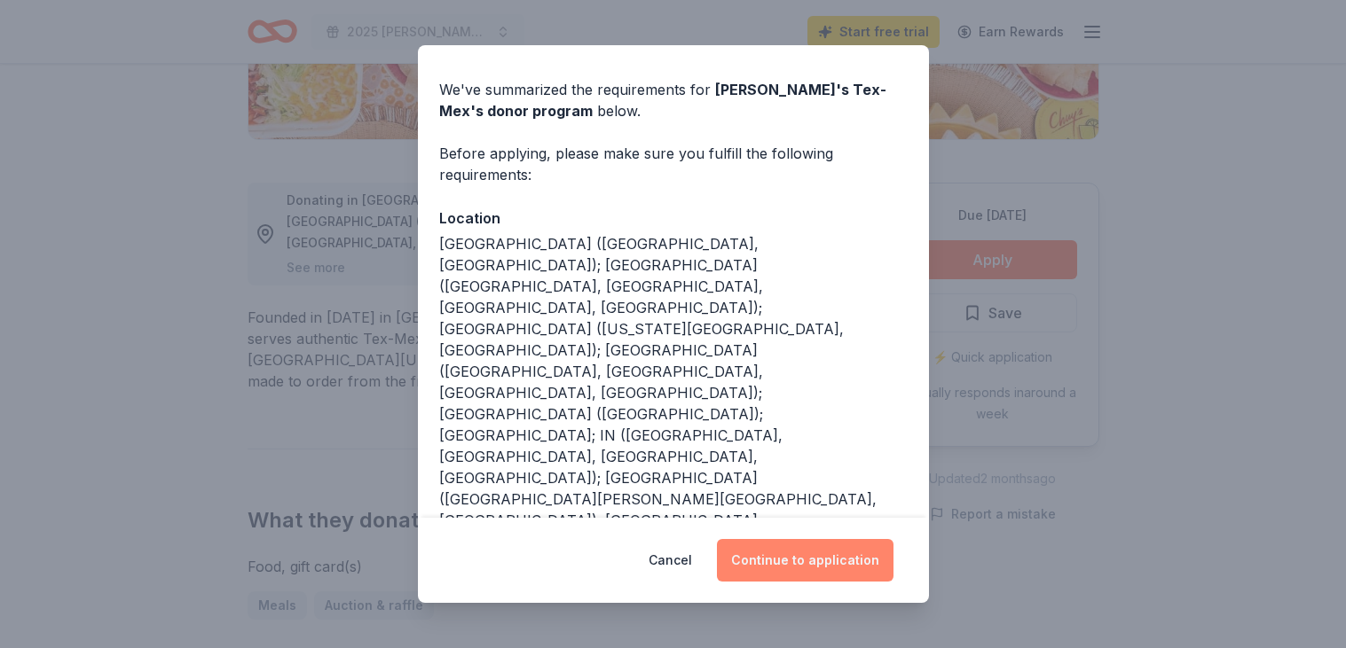
click at [800, 557] on button "Continue to application" at bounding box center [805, 560] width 177 height 43
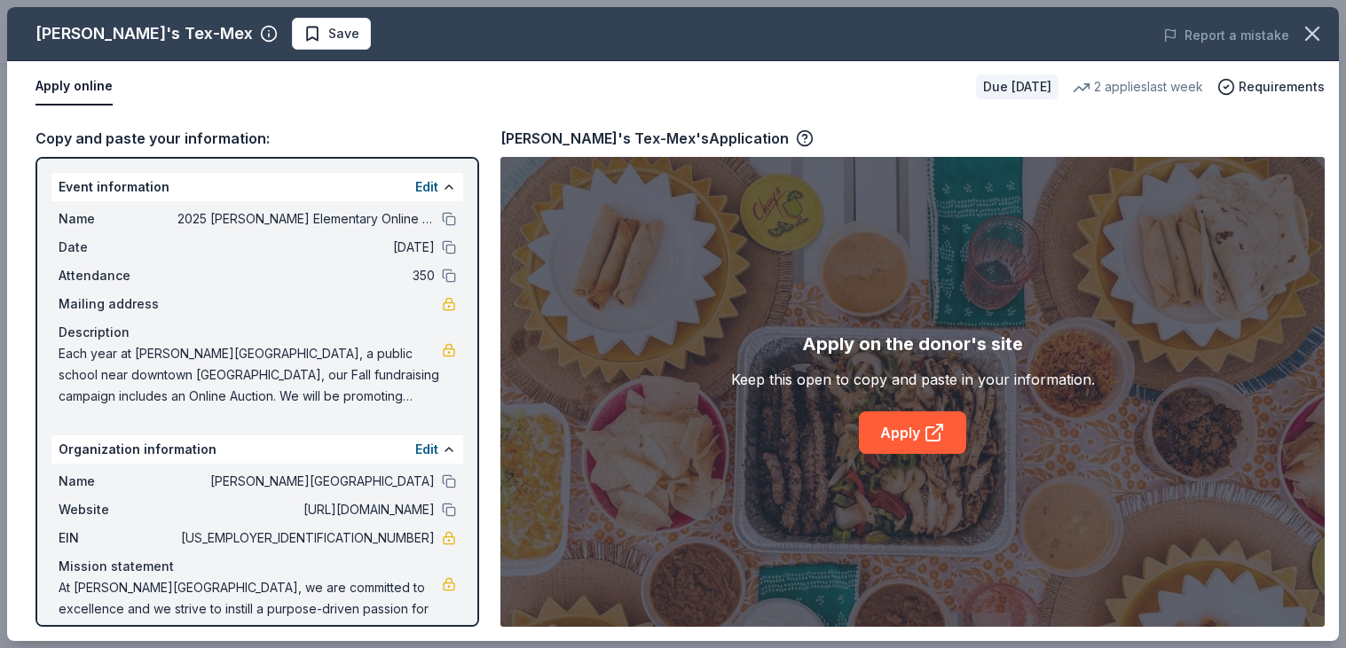
scroll to position [34, 0]
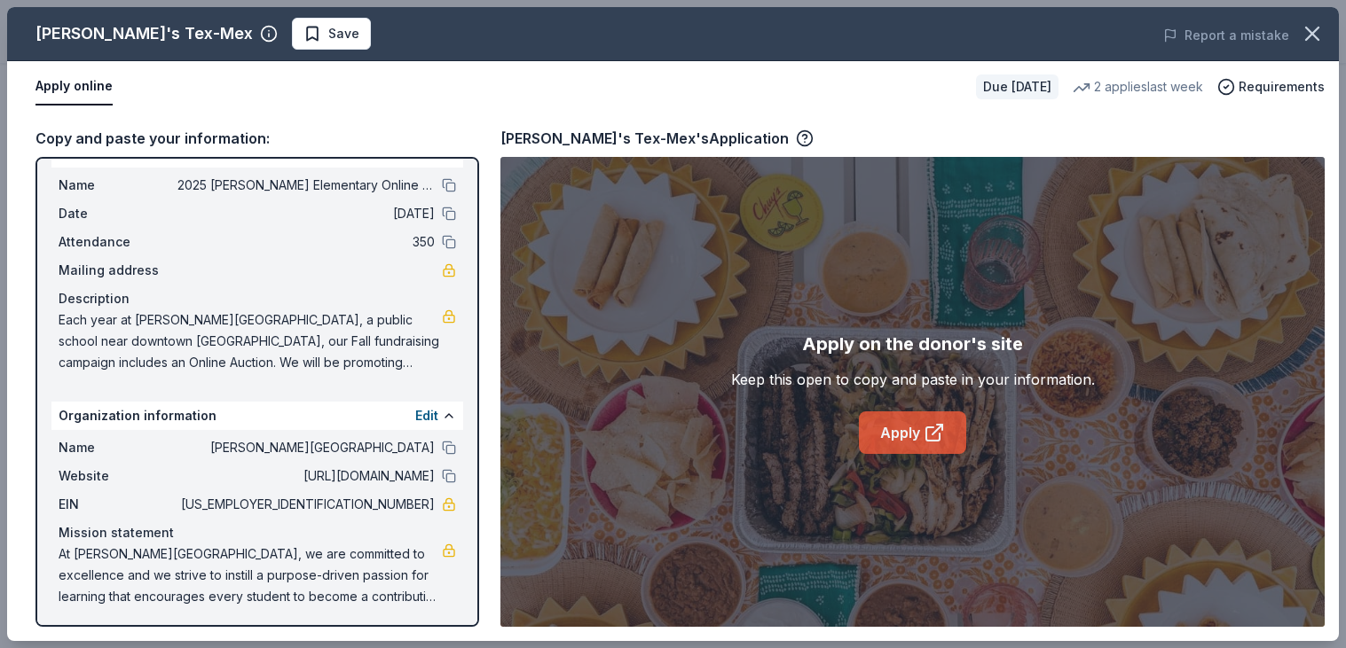
click at [907, 437] on link "Apply" at bounding box center [912, 433] width 107 height 43
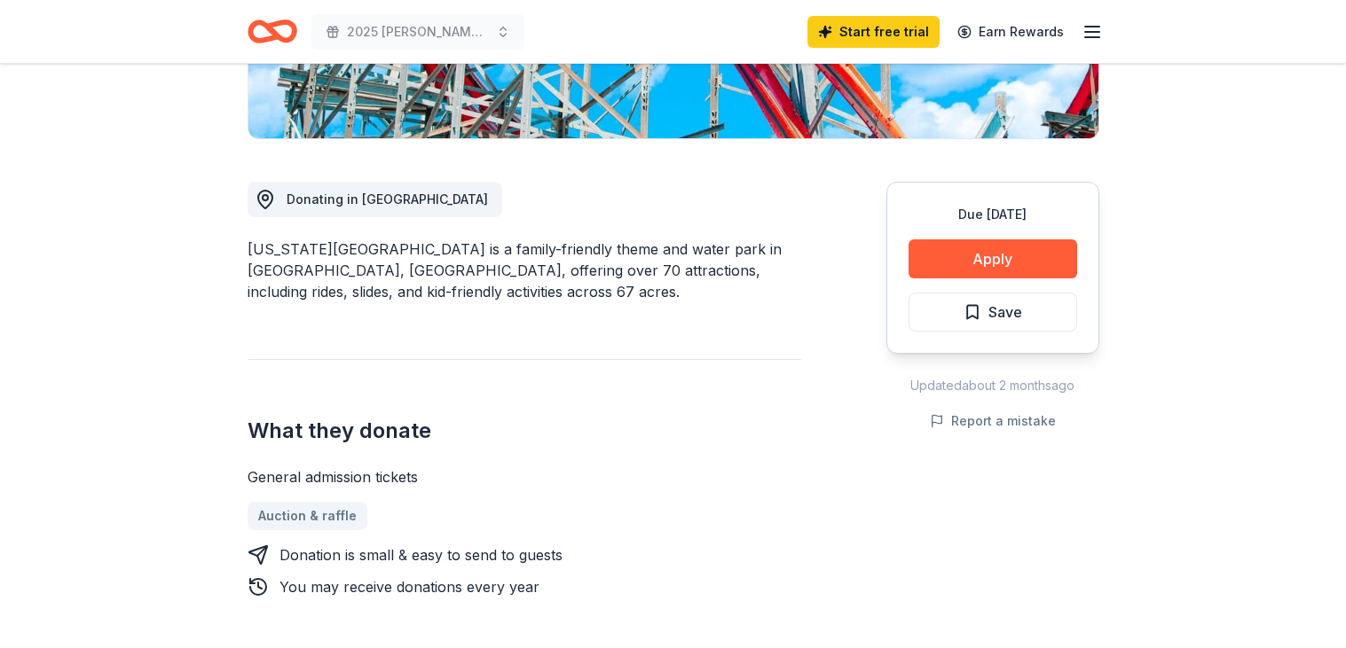
scroll to position [432, 0]
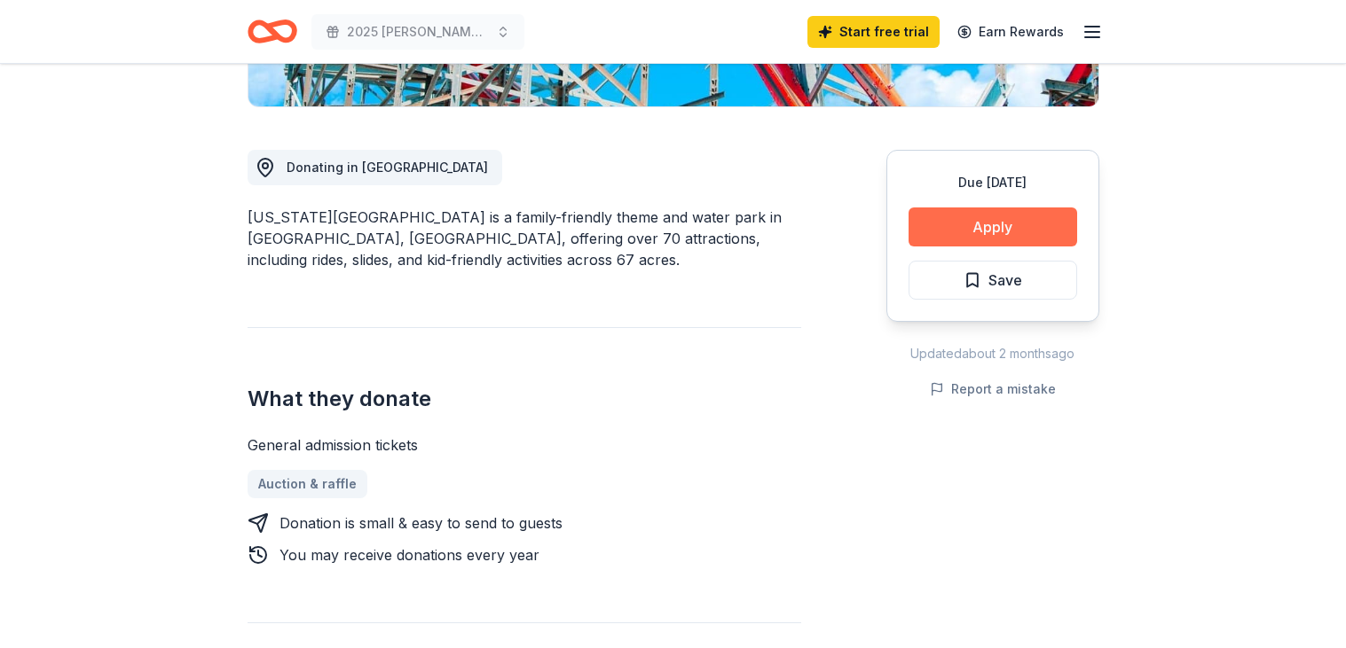
click at [1000, 225] on button "Apply" at bounding box center [992, 227] width 169 height 39
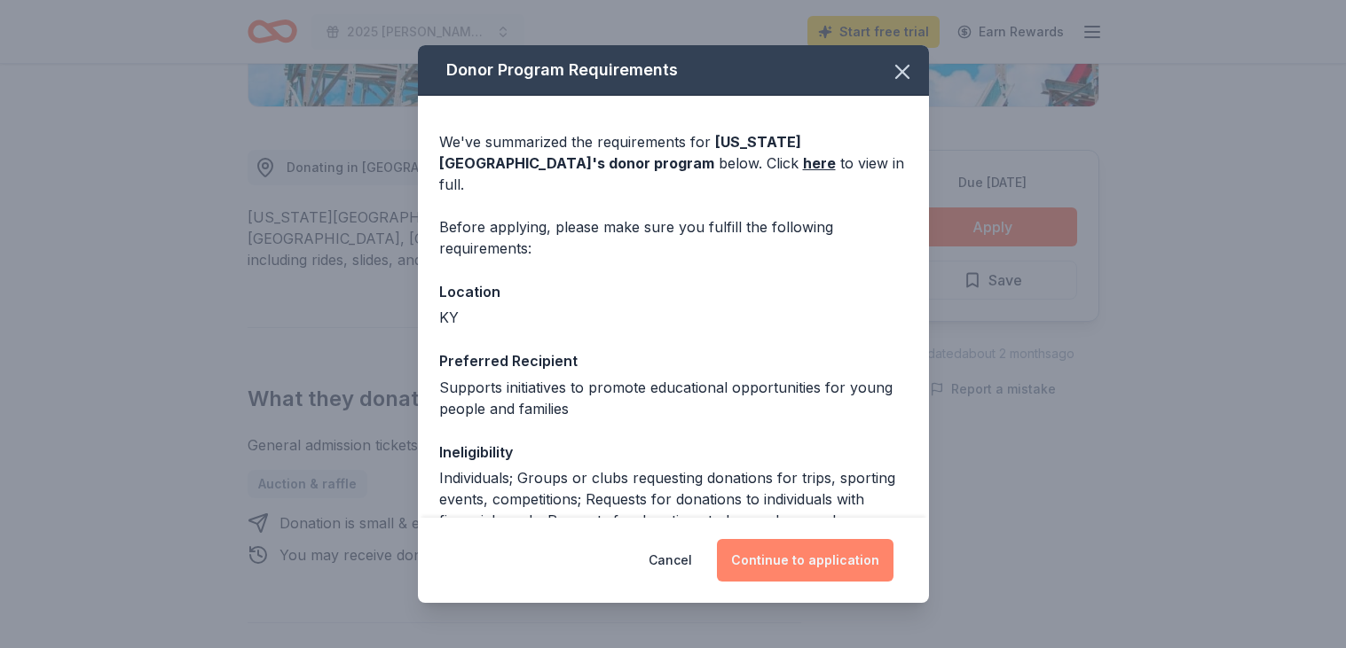
click at [824, 561] on button "Continue to application" at bounding box center [805, 560] width 177 height 43
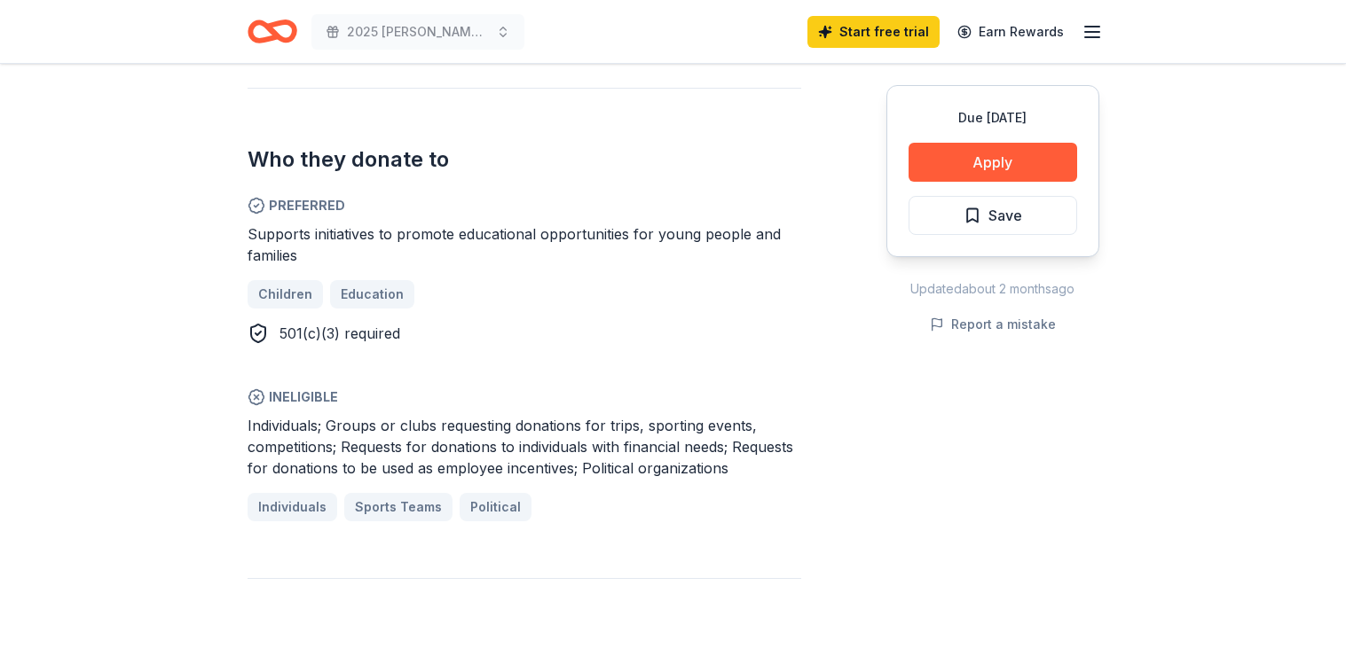
scroll to position [966, 0]
